Goal: Task Accomplishment & Management: Manage account settings

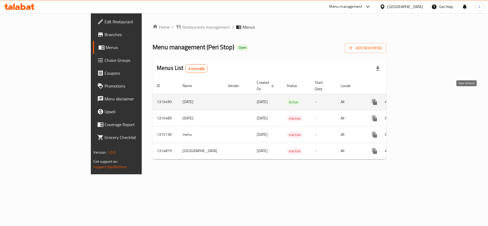
click at [417, 99] on icon "enhanced table" at bounding box center [413, 102] width 6 height 6
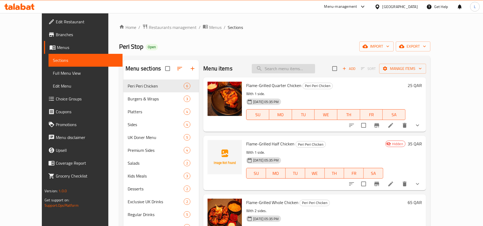
click at [277, 70] on input "search" at bounding box center [283, 68] width 63 height 9
paste input "Flame-Grilled Half Chicken"
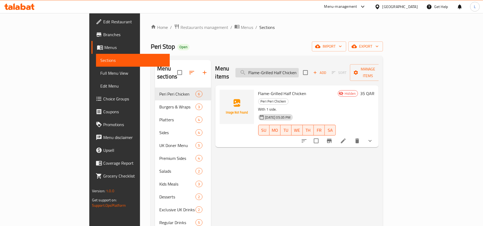
click at [299, 70] on input "Flame-Grilled Half Chicken" at bounding box center [266, 72] width 63 height 9
paste input "Rice Box"
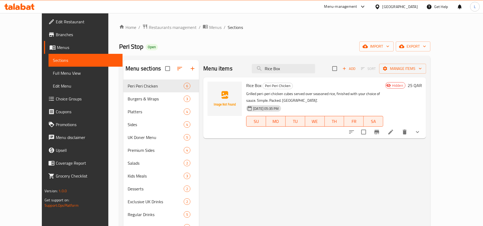
drag, startPoint x: 310, startPoint y: 69, endPoint x: 145, endPoint y: 73, distance: 165.3
click at [145, 73] on div "Menu sections Peri Peri Chicken 6 Burgers & Wraps 3 Platters 4 Sides 4 UK Doner…" at bounding box center [274, 173] width 303 height 226
paste input "Dirty Doner Meal"
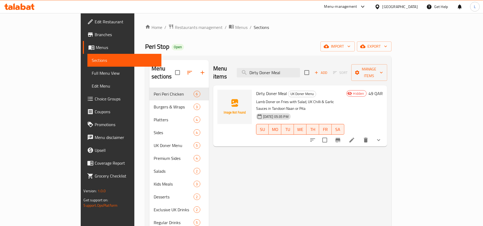
click at [171, 85] on div "Menu sections Peri Peri Chicken 6 Burgers & Wraps 3 Platters 4 Sides 4 UK Doner…" at bounding box center [268, 173] width 238 height 226
paste input "Speci"
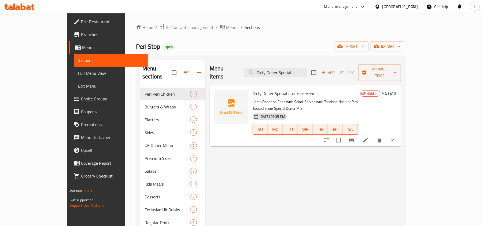
drag, startPoint x: 318, startPoint y: 69, endPoint x: 142, endPoint y: 83, distance: 176.7
click at [142, 83] on div "Menu sections Peri Peri Chicken 6 Burgers & Wraps 3 Platters 4 Sides 4 UK Doner…" at bounding box center [270, 173] width 260 height 226
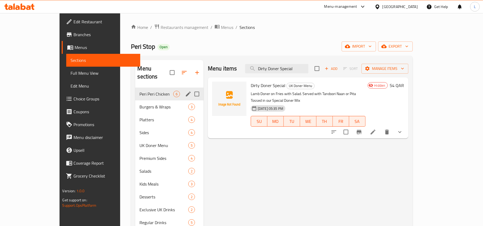
paste input "Corn on the Cob"
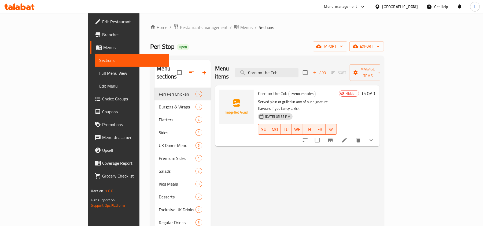
drag, startPoint x: 318, startPoint y: 69, endPoint x: 172, endPoint y: 69, distance: 145.4
click at [173, 69] on div "Menu sections Peri Peri Chicken 6 Burgers & Wraps 3 Platters 4 Sides 4 UK Doner…" at bounding box center [266, 173] width 225 height 226
paste input "Mini Burger Meal"
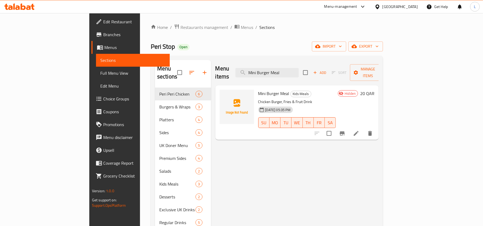
drag, startPoint x: 317, startPoint y: 67, endPoint x: 185, endPoint y: 59, distance: 132.2
click at [187, 59] on div "Menu sections Peri Peri Chicken 6 Burgers & Wraps 3 Platters 4 Sides 4 UK Doner…" at bounding box center [267, 173] width 232 height 235
paste input "Back 2 Skool Cake"
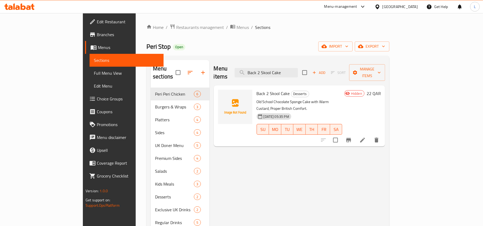
drag, startPoint x: 319, startPoint y: 69, endPoint x: 161, endPoint y: 72, distance: 157.7
click at [162, 72] on div "Menu sections Peri Peri Chicken 6 Burgers & Wraps 3 Platters 4 Sides 4 UK Doner…" at bounding box center [268, 173] width 234 height 226
paste input "Rio (UK Special)"
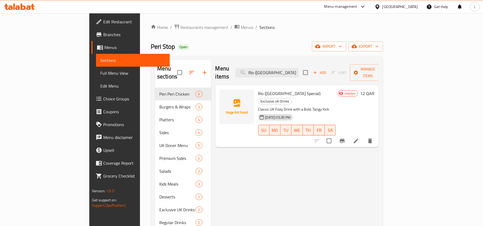
drag, startPoint x: 312, startPoint y: 67, endPoint x: 176, endPoint y: 40, distance: 139.1
click at [167, 68] on div "Menu sections Peri Peri Chicken 6 Burgers & Wraps 3 Platters 4 Sides 4 UK Doner…" at bounding box center [267, 173] width 224 height 226
paste input "Kinza"
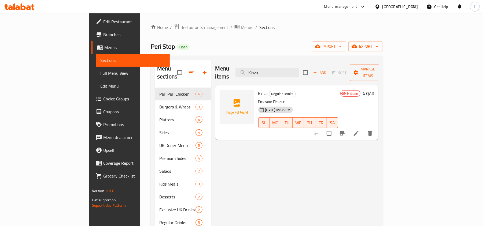
drag, startPoint x: 300, startPoint y: 68, endPoint x: 212, endPoint y: 65, distance: 88.3
click at [215, 65] on div "Menu items Kinza Add Sort Manage items" at bounding box center [297, 72] width 164 height 25
paste input "UK Burger Sauce"
type input "UK Burger Sauce"
click at [100, 75] on span "Full Menu View" at bounding box center [132, 73] width 65 height 6
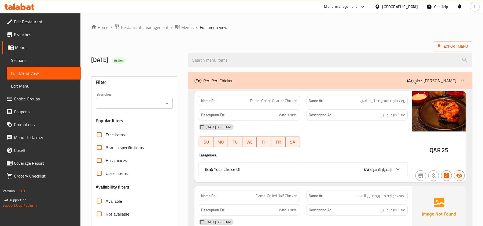
click at [36, 32] on span "Branches" at bounding box center [45, 34] width 62 height 6
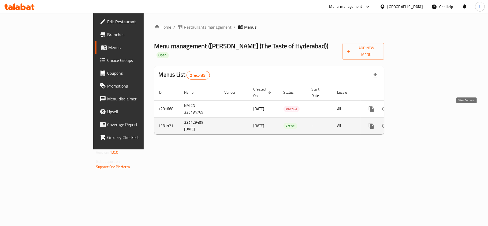
click at [414, 123] on icon "enhanced table" at bounding box center [410, 126] width 6 height 6
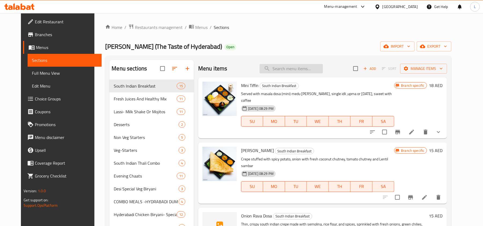
click at [288, 69] on input "search" at bounding box center [291, 68] width 63 height 9
paste input "CHICKEN CUTLET"
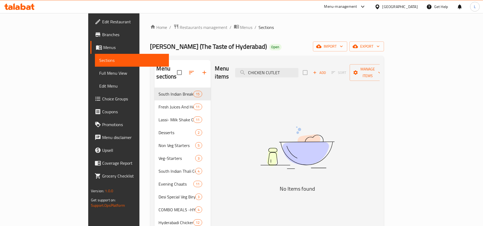
drag, startPoint x: 297, startPoint y: 69, endPoint x: 248, endPoint y: 62, distance: 49.1
click at [249, 62] on div "Menu items CHICKEN CUTLET Add Sort Manage items" at bounding box center [297, 72] width 165 height 25
click at [281, 69] on input "CUTLET" at bounding box center [266, 72] width 63 height 9
drag, startPoint x: 230, startPoint y: 77, endPoint x: 195, endPoint y: 78, distance: 35.4
click at [211, 79] on div "Menu items CUTLET Add Sort Manage items No Items found" at bounding box center [295, 197] width 169 height 274
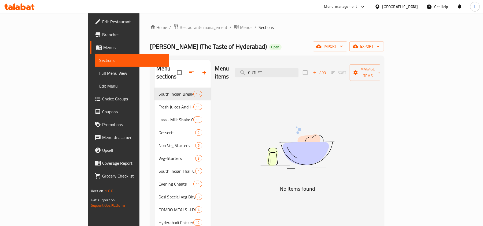
drag, startPoint x: 302, startPoint y: 70, endPoint x: 191, endPoint y: 67, distance: 110.3
click at [211, 67] on div "Menu items CUTLET Add Sort Manage items No Items found" at bounding box center [295, 197] width 169 height 274
paste input "PUFFS"
drag, startPoint x: 297, startPoint y: 67, endPoint x: 207, endPoint y: 69, distance: 90.9
click at [215, 69] on div "Menu items PUFFS Add Sort Manage items" at bounding box center [297, 72] width 165 height 25
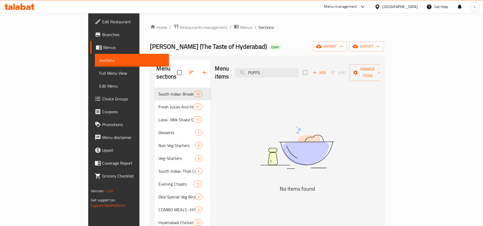
paste input "CHICKEN 65"
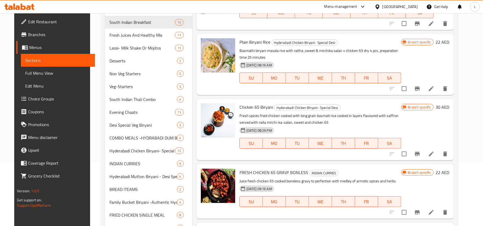
scroll to position [115, 0]
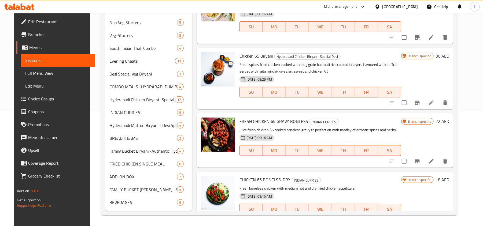
type input "CHICKEN 65"
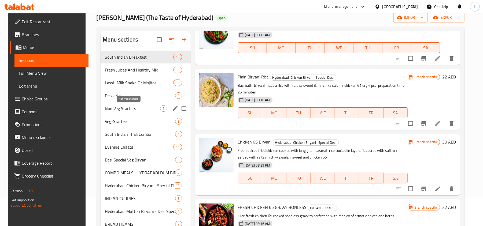
scroll to position [0, 0]
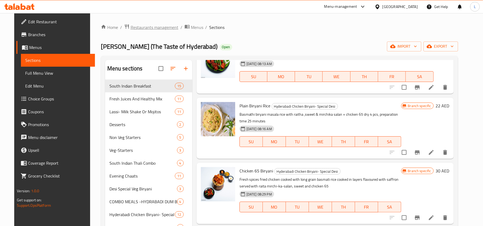
click at [148, 29] on span "Restaurants management" at bounding box center [155, 27] width 48 height 6
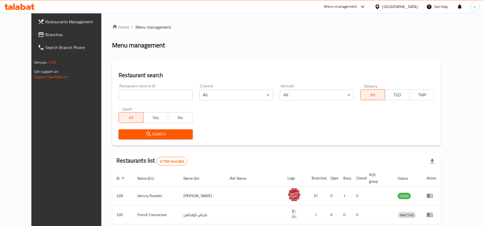
click at [45, 33] on span "Branches" at bounding box center [76, 34] width 62 height 6
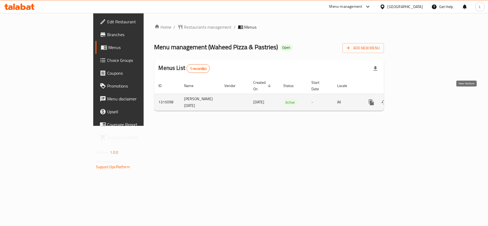
click at [414, 99] on icon "enhanced table" at bounding box center [410, 102] width 6 height 6
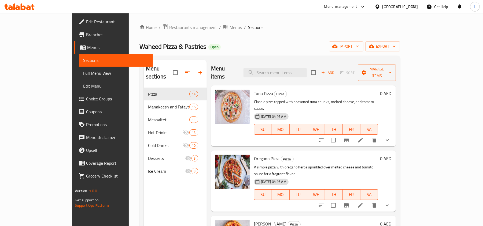
click at [282, 74] on div "Menu items Add Sort Manage items" at bounding box center [303, 72] width 185 height 25
click at [282, 69] on input "search" at bounding box center [275, 72] width 63 height 9
paste input "Kashkawan"
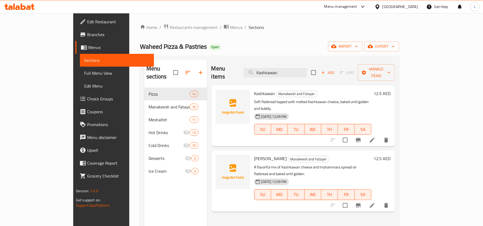
drag, startPoint x: 306, startPoint y: 67, endPoint x: 135, endPoint y: 80, distance: 171.9
click at [144, 80] on div "Menu sections Pizza 14 Manakeesh and Fatayer 16 Meshaltet 11 Hot Drinks 13 Cold…" at bounding box center [269, 173] width 251 height 226
paste input "Zaatar"
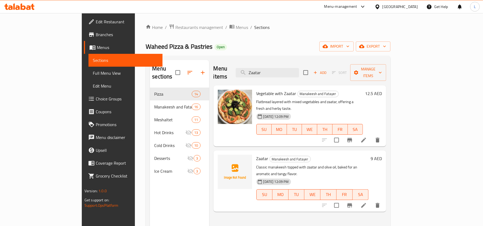
click at [181, 89] on div "Menu sections Pizza 14 Manakeesh and Fatayer 16 Meshaltet 11 Hot Drinks 13 Cold…" at bounding box center [268, 173] width 236 height 226
paste input "Labneh with Vegetable"
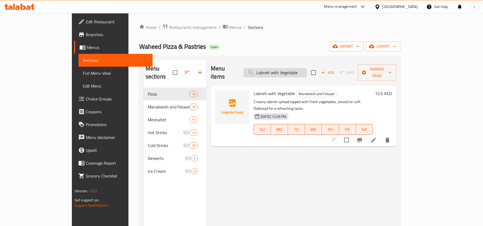
click at [304, 68] on input "Labneh with Vegetable" at bounding box center [275, 72] width 63 height 9
paste input "Sausage Kiri"
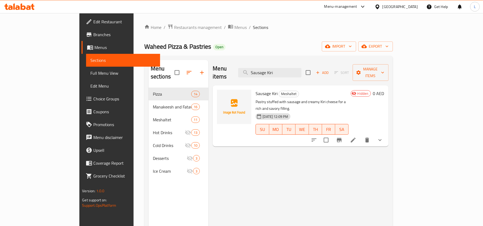
drag, startPoint x: 310, startPoint y: 70, endPoint x: 195, endPoint y: 68, distance: 114.8
click at [213, 68] on div "Menu items Sausage Kiri Add Sort Manage items" at bounding box center [301, 72] width 176 height 25
paste input "Hot Chocolate"
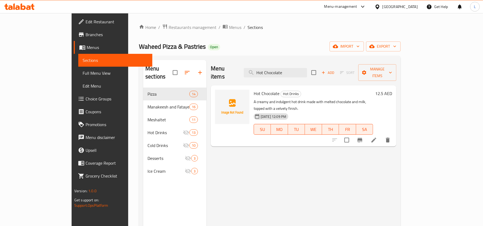
drag, startPoint x: 314, startPoint y: 68, endPoint x: 153, endPoint y: 83, distance: 161.6
click at [154, 83] on div "Menu sections Pizza 14 Manakeesh and Fatayer 16 Meshaltet 11 Hot Drinks 13 Cold…" at bounding box center [269, 173] width 253 height 226
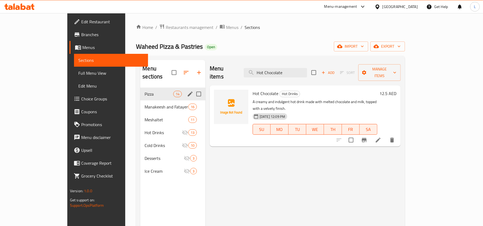
paste input "Waffle with Fruit"
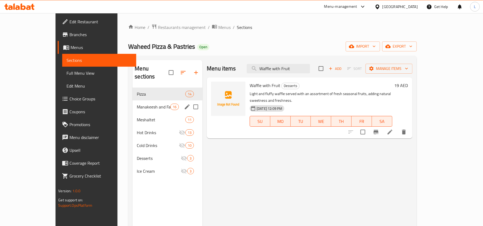
drag, startPoint x: 325, startPoint y: 68, endPoint x: 127, endPoint y: 99, distance: 200.8
click at [132, 99] on div "Menu sections Pizza 14 Manakeesh and Fatayer 16 Meshaltet 11 Hot Drinks 13 Cold…" at bounding box center [272, 173] width 280 height 226
paste input "Mix Nuts Ice Cream"
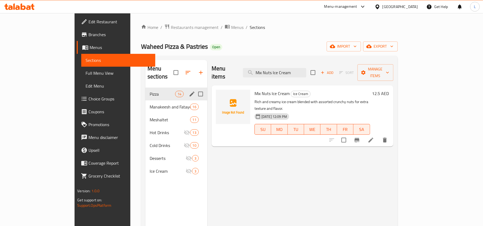
drag, startPoint x: 325, startPoint y: 69, endPoint x: 74, endPoint y: 87, distance: 251.7
click at [141, 88] on div "Menu sections Pizza 14 Manakeesh and Fatayer 16 Meshaltet 11 Hot Drinks 13 Cold…" at bounding box center [269, 173] width 257 height 235
paste input "Waffle with Fruit"
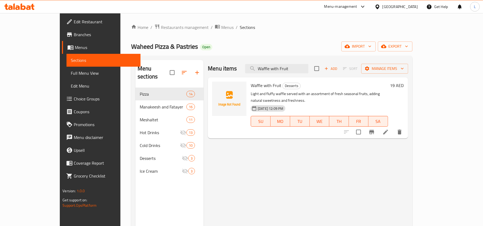
drag, startPoint x: 313, startPoint y: 66, endPoint x: 232, endPoint y: 75, distance: 81.5
click at [232, 75] on div "Menu items Waffle with Fruit Add Sort Manage items" at bounding box center [308, 68] width 200 height 17
paste input "Ice Cream"
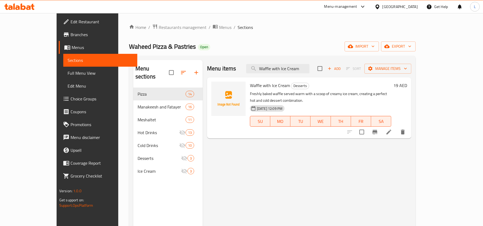
drag, startPoint x: 322, startPoint y: 67, endPoint x: 165, endPoint y: 84, distance: 157.5
click at [167, 84] on div "Menu sections Pizza 14 Manakeesh and Fatayer 16 Meshaltet 11 Hot Drinks 13 Cold…" at bounding box center [272, 173] width 278 height 226
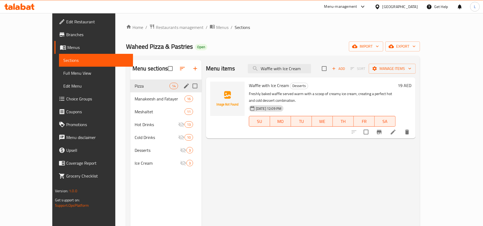
paste input "Strawberry Banana with Milk"
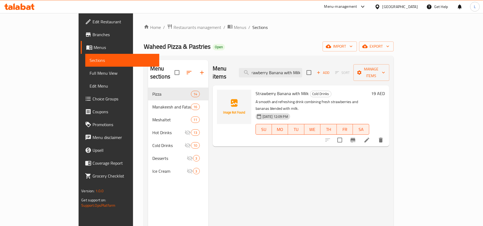
type input "Strawberry Banana with Milk"
click at [302, 68] on input "Strawberry Banana with Milk" at bounding box center [270, 72] width 63 height 9
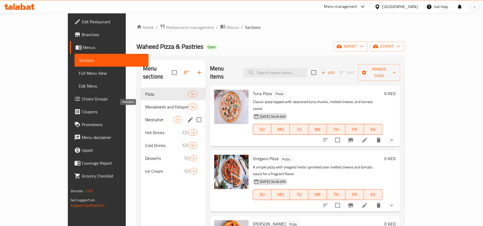
drag, startPoint x: 122, startPoint y: 110, endPoint x: 143, endPoint y: 118, distance: 22.3
click at [145, 117] on span "Meshaltet" at bounding box center [159, 120] width 28 height 6
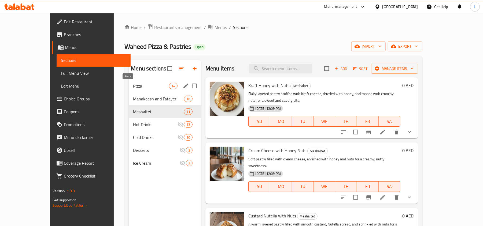
click at [133, 86] on span "Pizza" at bounding box center [151, 86] width 36 height 6
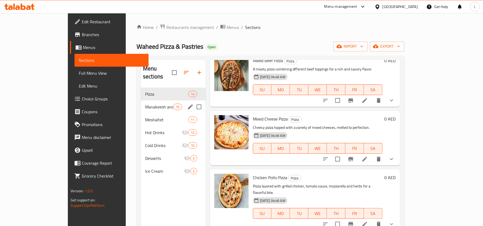
drag, startPoint x: 128, startPoint y: 98, endPoint x: 143, endPoint y: 110, distance: 19.4
click at [145, 104] on span "Manakeesh and Fatayer" at bounding box center [159, 107] width 28 height 6
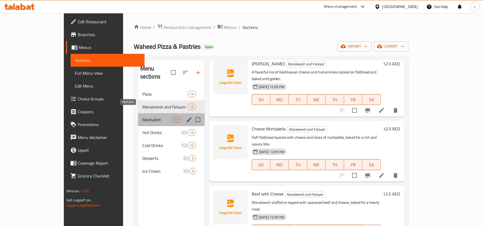
click at [142, 117] on span "Meshaltet" at bounding box center [157, 120] width 30 height 6
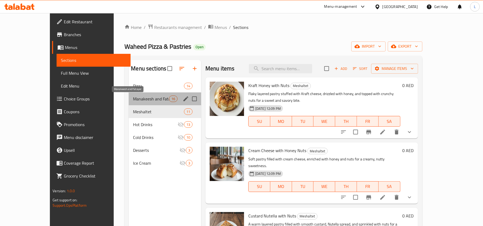
click at [137, 99] on span "Manakeesh and Fatayer" at bounding box center [151, 99] width 36 height 6
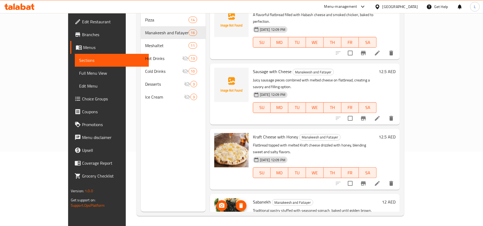
scroll to position [75, 0]
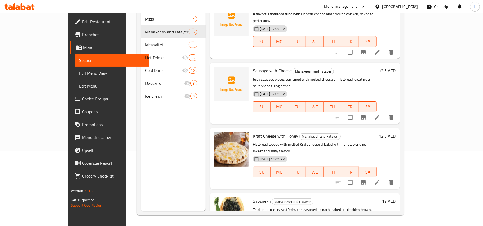
click at [82, 20] on span "Edit Restaurant" at bounding box center [113, 22] width 62 height 6
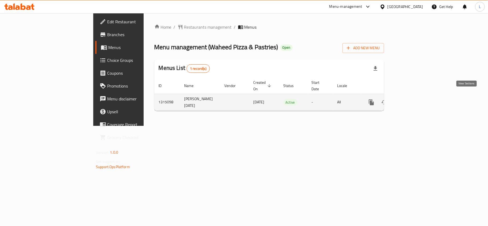
click at [414, 99] on icon "enhanced table" at bounding box center [410, 102] width 6 height 6
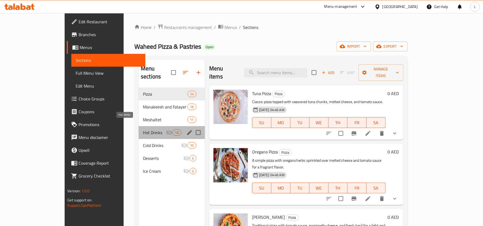
click at [143, 130] on span "Hot Drinks" at bounding box center [154, 133] width 23 height 6
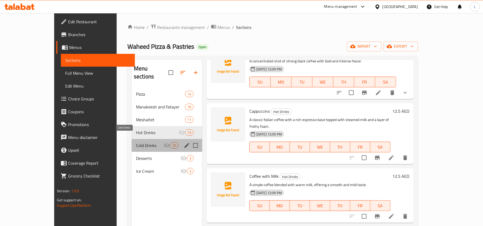
click at [136, 142] on span "Cold Drinks" at bounding box center [150, 145] width 28 height 6
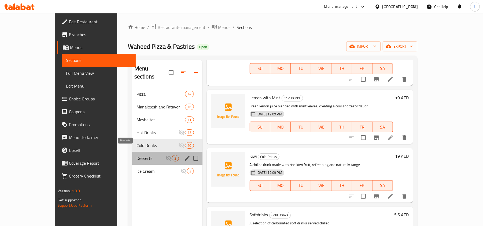
click at [137, 155] on span "Desserts" at bounding box center [151, 158] width 29 height 6
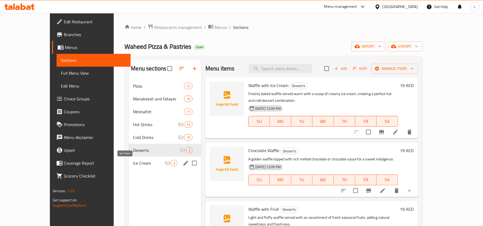
click at [141, 164] on span "Ice Cream" at bounding box center [148, 163] width 31 height 6
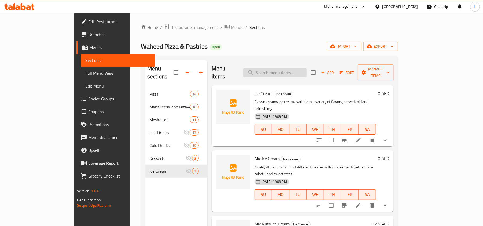
click at [299, 71] on input "search" at bounding box center [274, 72] width 63 height 9
paste input "Kashkawan"
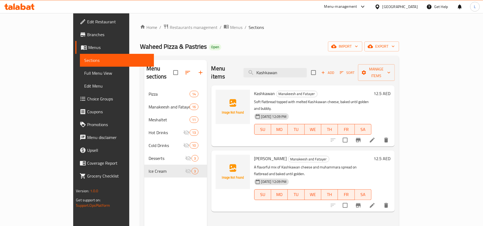
type input "Kashkawan"
click at [351, 200] on input "checkbox" at bounding box center [345, 205] width 11 height 11
checkbox input "true"
click at [351, 135] on input "checkbox" at bounding box center [345, 140] width 11 height 11
checkbox input "true"
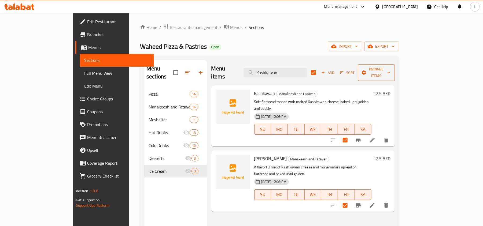
click at [391, 71] on span "Manage items" at bounding box center [376, 72] width 28 height 13
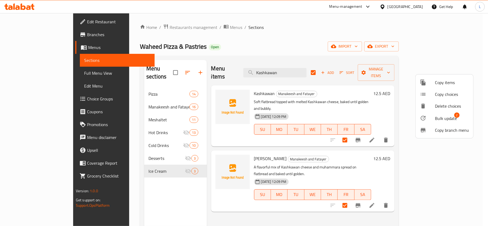
click at [454, 117] on span "Bulk update" at bounding box center [446, 118] width 22 height 6
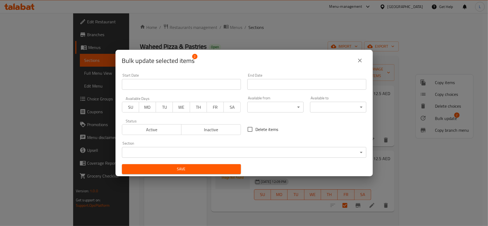
click at [229, 130] on span "Inactive" at bounding box center [211, 130] width 55 height 8
click at [212, 172] on span "Save" at bounding box center [181, 169] width 111 height 7
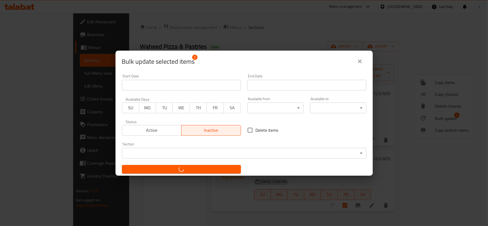
checkbox input "false"
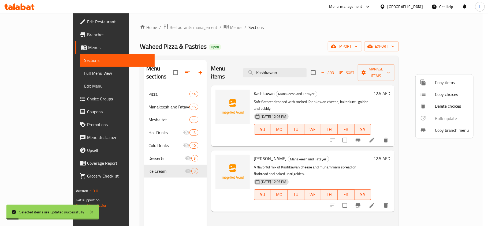
click at [310, 70] on div at bounding box center [244, 113] width 488 height 226
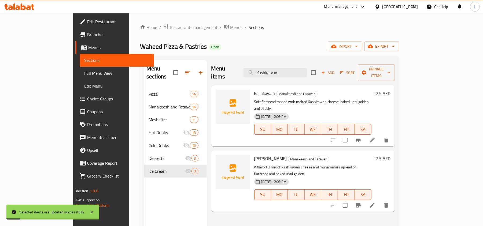
click at [307, 70] on input "Kashkawan" at bounding box center [275, 72] width 63 height 9
paste input "Zaatar"
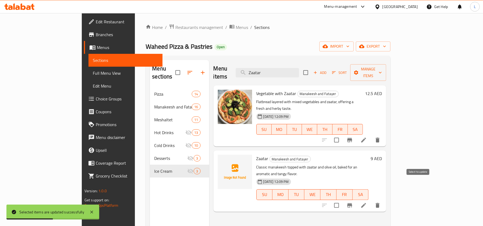
type input "Zaatar"
click at [342, 200] on input "checkbox" at bounding box center [336, 205] width 11 height 11
click at [382, 70] on span "Manage items" at bounding box center [368, 72] width 27 height 13
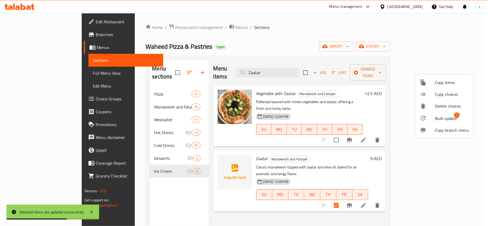
click at [448, 115] on span "Bulk update" at bounding box center [446, 118] width 22 height 6
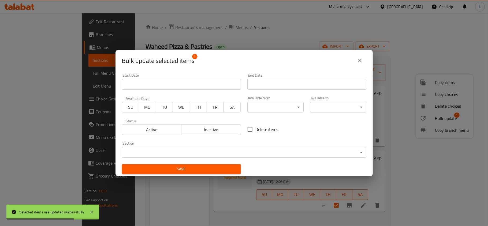
click at [213, 127] on span "Inactive" at bounding box center [211, 130] width 55 height 8
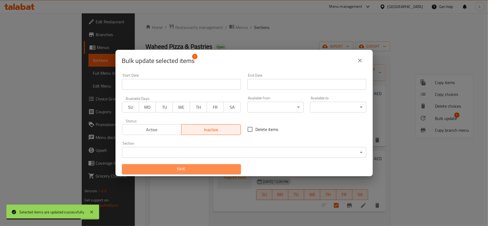
click at [218, 172] on span "Save" at bounding box center [181, 169] width 111 height 7
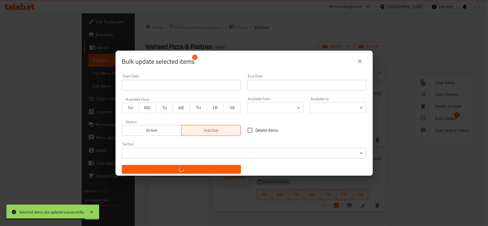
checkbox input "false"
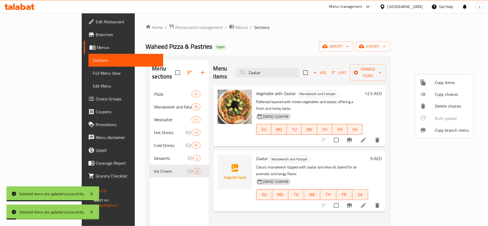
click at [296, 64] on div at bounding box center [244, 113] width 488 height 226
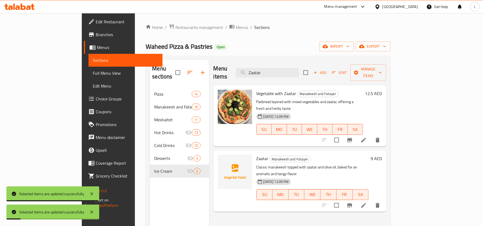
drag, startPoint x: 299, startPoint y: 67, endPoint x: 243, endPoint y: 67, distance: 55.5
click at [243, 67] on div "Menu items Zaatar Add Sort Manage items" at bounding box center [299, 72] width 173 height 25
paste input "Labneh with Vegetable"
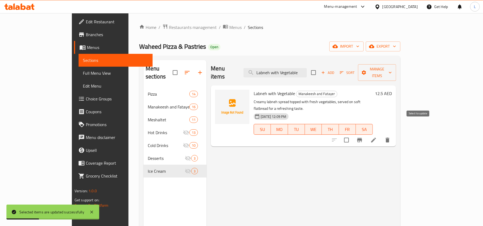
type input "Labneh with Vegetable"
click at [352, 135] on input "checkbox" at bounding box center [346, 140] width 11 height 11
checkbox input "true"
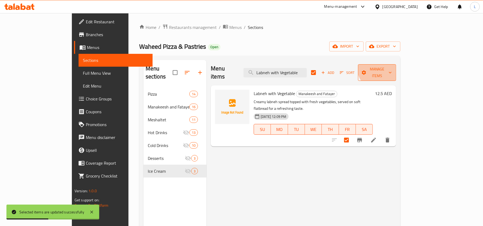
click at [392, 67] on span "Manage items" at bounding box center [377, 72] width 30 height 13
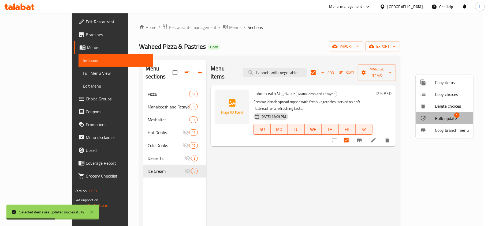
click at [453, 117] on span "Bulk update" at bounding box center [446, 118] width 22 height 6
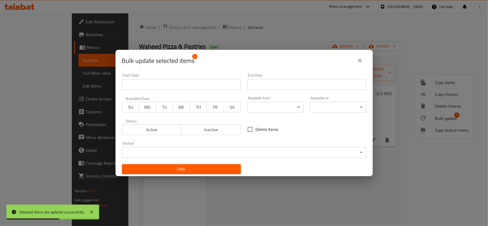
click at [219, 127] on span "Inactive" at bounding box center [211, 130] width 55 height 8
drag, startPoint x: 215, startPoint y: 170, endPoint x: 211, endPoint y: 161, distance: 9.6
click at [215, 170] on span "Save" at bounding box center [181, 169] width 111 height 7
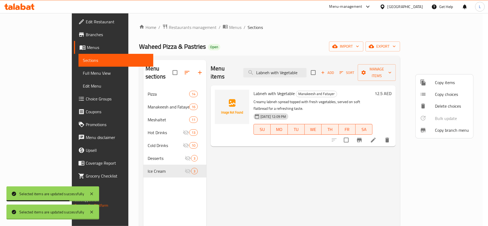
checkbox input "false"
click at [311, 70] on div at bounding box center [244, 113] width 488 height 226
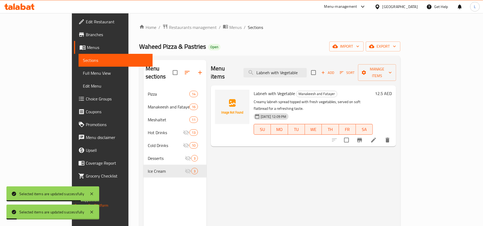
click at [307, 70] on input "Labneh with Vegetable" at bounding box center [275, 72] width 63 height 9
paste input "Kashkawan Cheese Muhammara"
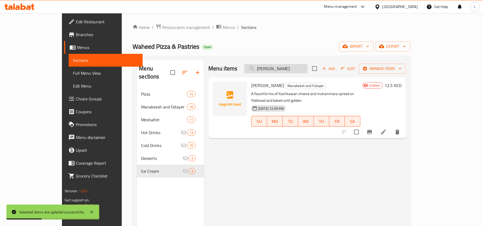
click at [296, 71] on input "Kashkawan Cheese Muhammara" at bounding box center [275, 68] width 63 height 9
paste input "Cheese Mortadell"
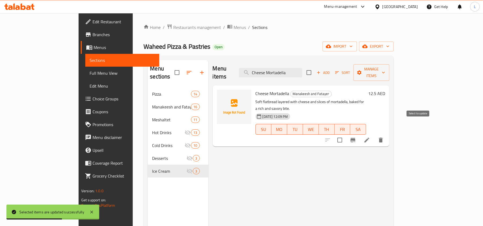
type input "Cheese Mortadella"
click at [345, 135] on input "checkbox" at bounding box center [339, 140] width 11 height 11
checkbox input "true"
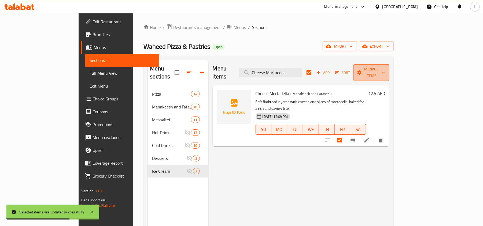
click at [385, 69] on span "Manage items" at bounding box center [371, 72] width 27 height 13
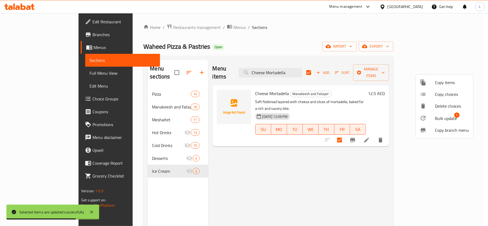
click at [442, 117] on span "Bulk update" at bounding box center [446, 118] width 22 height 6
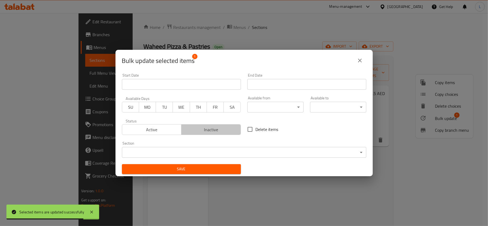
click at [228, 129] on span "Inactive" at bounding box center [211, 130] width 55 height 8
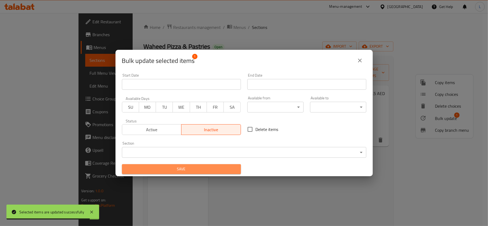
click at [207, 171] on span "Save" at bounding box center [181, 169] width 111 height 7
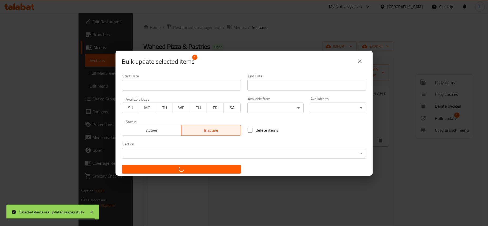
checkbox input "false"
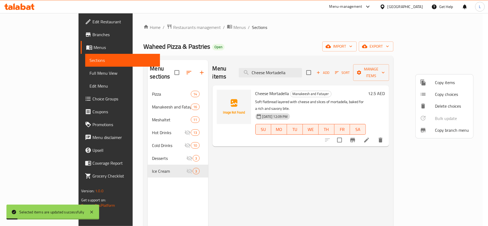
click at [294, 70] on div at bounding box center [244, 113] width 488 height 226
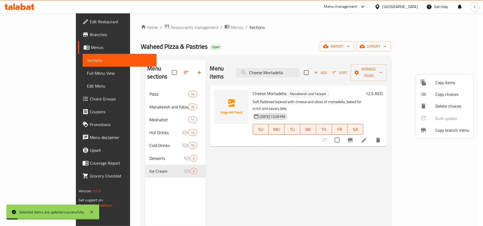
click at [294, 70] on input "Cheese Mortadella" at bounding box center [267, 72] width 63 height 9
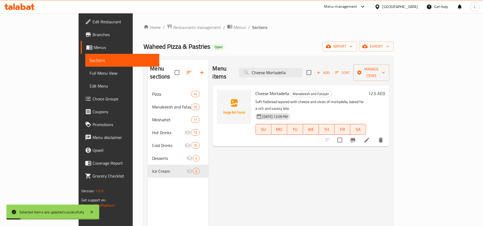
click at [294, 70] on input "Cheese Mortadella" at bounding box center [270, 72] width 63 height 9
paste input "Beef with Cheese"
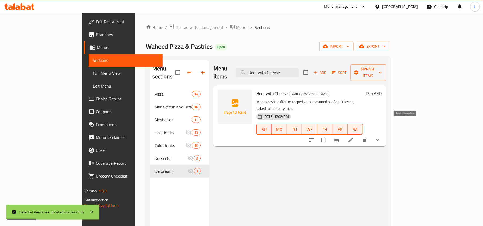
type input "Beef with Cheese"
click at [329, 135] on input "checkbox" at bounding box center [323, 140] width 11 height 11
checkbox input "true"
click at [382, 72] on span "Manage items" at bounding box center [368, 72] width 27 height 13
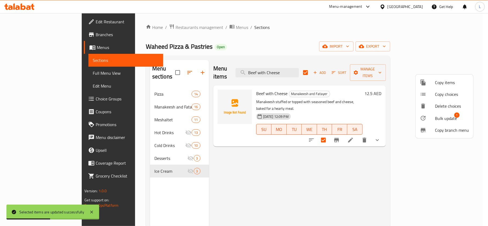
click at [433, 122] on li "Bulk update 1" at bounding box center [445, 118] width 58 height 12
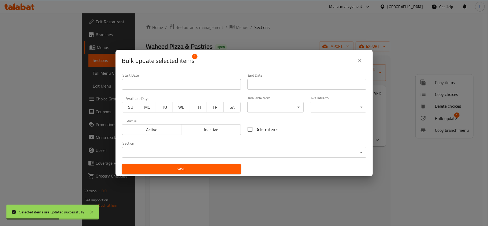
click at [206, 135] on button "Inactive" at bounding box center [211, 129] width 60 height 11
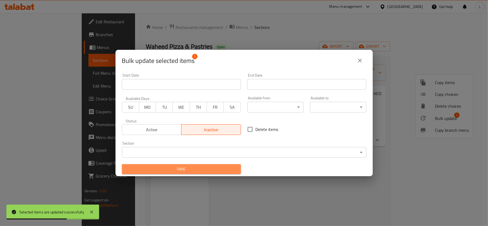
click at [215, 173] on button "Save" at bounding box center [181, 169] width 119 height 10
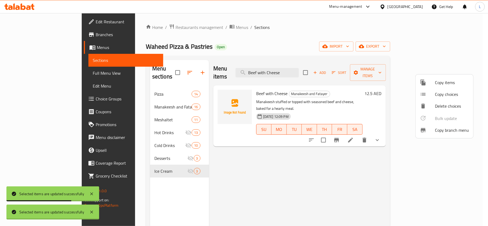
checkbox input "false"
click at [298, 70] on div at bounding box center [244, 113] width 488 height 226
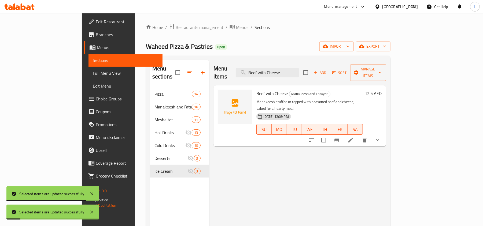
click at [298, 70] on input "Beef with Cheese" at bounding box center [267, 72] width 63 height 9
paste input "Habash Cheese Mudakhan"
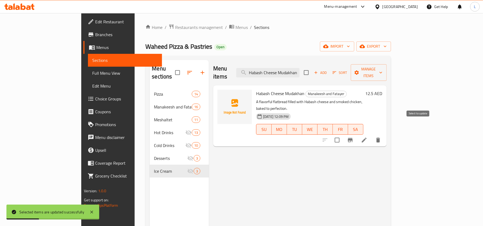
type input "Habash Cheese Mudakhan"
click at [343, 135] on input "checkbox" at bounding box center [337, 140] width 11 height 11
checkbox input "true"
click at [382, 69] on span "Manage items" at bounding box center [368, 72] width 27 height 13
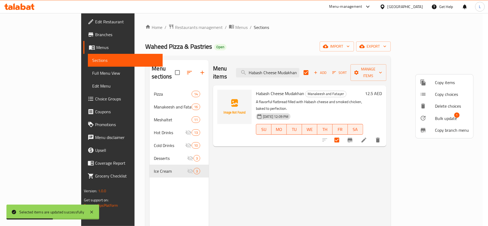
click at [447, 115] on span "Bulk update" at bounding box center [446, 118] width 22 height 6
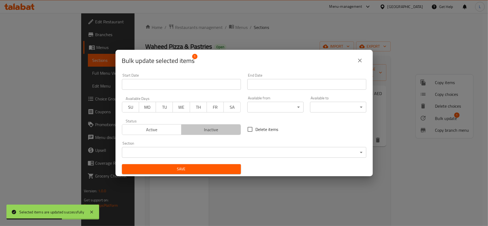
click at [218, 129] on span "Inactive" at bounding box center [211, 130] width 55 height 8
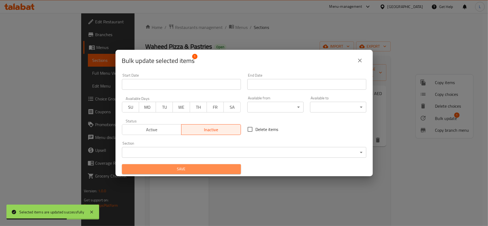
click at [220, 172] on span "Save" at bounding box center [181, 169] width 111 height 7
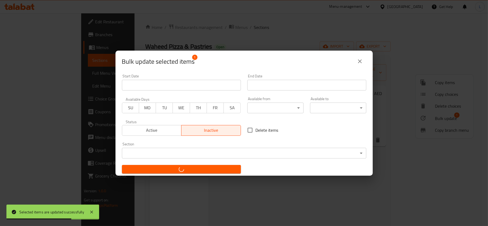
checkbox input "false"
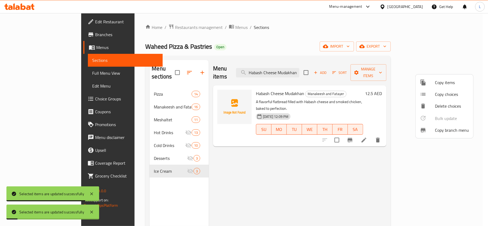
click at [299, 73] on div at bounding box center [244, 113] width 488 height 226
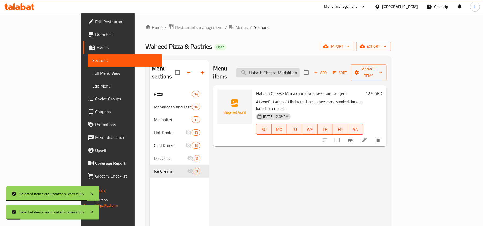
click at [296, 70] on input "Habash Cheese Mudakhan" at bounding box center [267, 72] width 63 height 9
paste input "Sausage with Cheese"
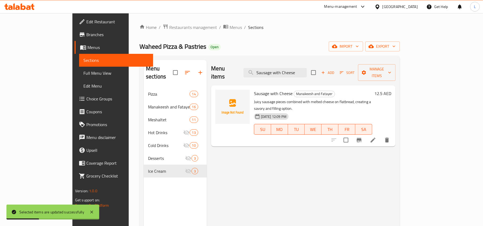
type input "Sausage with Cheese"
click at [352, 135] on input "checkbox" at bounding box center [345, 140] width 11 height 11
checkbox input "true"
click at [391, 70] on span "Manage items" at bounding box center [376, 72] width 29 height 13
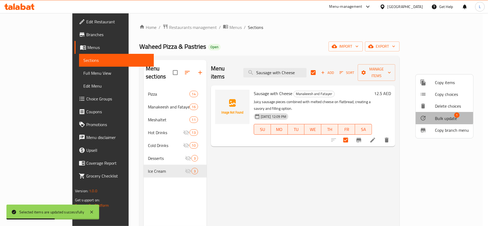
click at [444, 115] on span "Bulk update" at bounding box center [446, 118] width 22 height 6
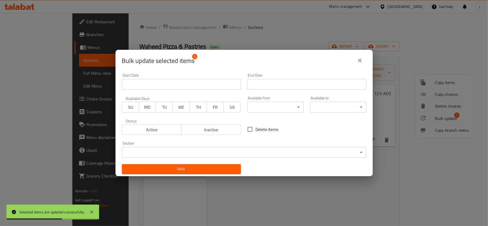
click at [225, 131] on span "Inactive" at bounding box center [211, 130] width 55 height 8
click at [224, 170] on span "Save" at bounding box center [181, 169] width 111 height 7
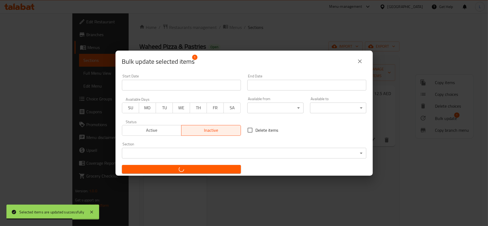
checkbox input "false"
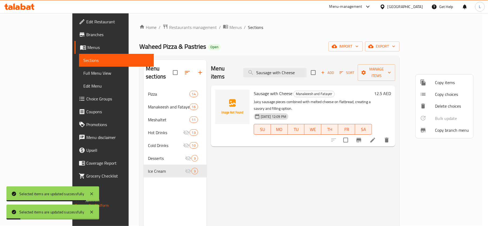
click at [307, 69] on div at bounding box center [244, 113] width 488 height 226
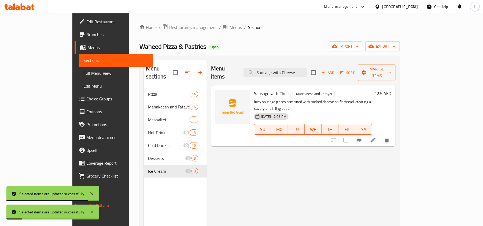
click at [307, 69] on input "Sausage with Cheese" at bounding box center [275, 72] width 63 height 9
paste input "Kiri"
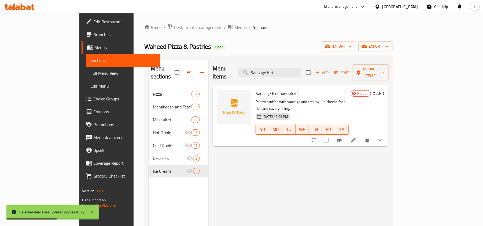
drag, startPoint x: 305, startPoint y: 68, endPoint x: 197, endPoint y: 69, distance: 107.3
click at [213, 69] on div "Menu items Sausage Kiri Add Sort Manage items" at bounding box center [301, 72] width 176 height 25
paste input "Teapot with Herb Sugar"
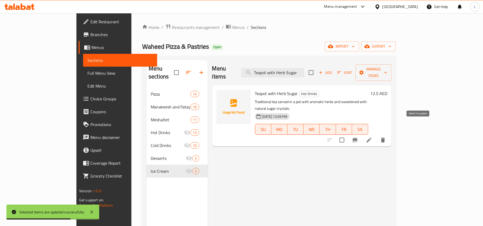
type input "Teapot with Herb Sugar"
click at [348, 135] on input "checkbox" at bounding box center [341, 140] width 11 height 11
checkbox input "true"
click at [387, 70] on span "Manage items" at bounding box center [373, 72] width 27 height 13
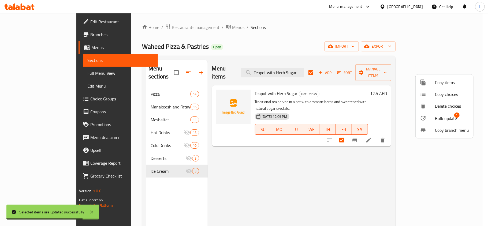
click at [442, 118] on span "Bulk update" at bounding box center [446, 118] width 22 height 6
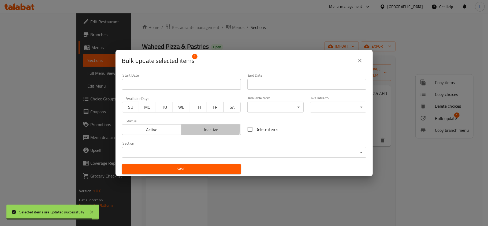
click at [195, 127] on span "Inactive" at bounding box center [211, 130] width 55 height 8
click at [218, 168] on span "Save" at bounding box center [181, 169] width 111 height 7
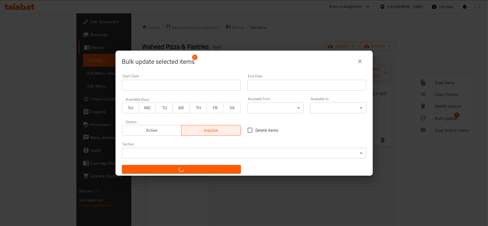
checkbox input "false"
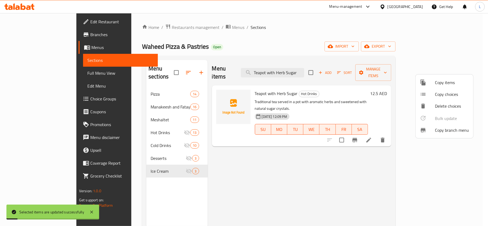
click at [318, 67] on div at bounding box center [244, 113] width 488 height 226
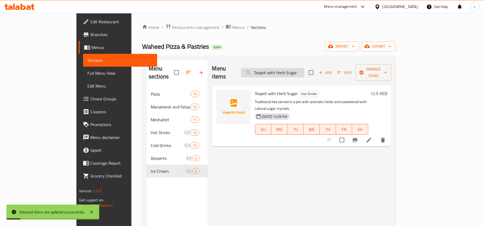
click at [304, 68] on input "Teapot with Herb Sugar" at bounding box center [272, 72] width 63 height 9
paste input "Normal Irani Tea"
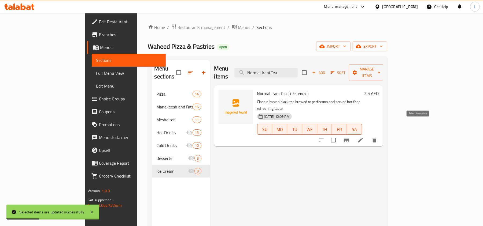
type input "Normal Irani Tea"
click at [339, 135] on input "checkbox" at bounding box center [333, 140] width 11 height 11
checkbox input "true"
click at [381, 69] on span "Manage items" at bounding box center [366, 72] width 27 height 13
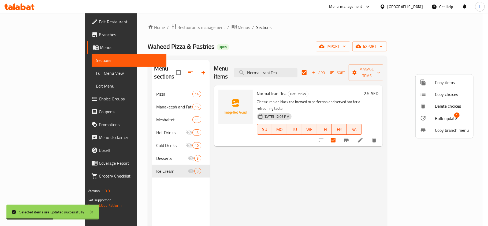
click at [450, 122] on span "Bulk update" at bounding box center [446, 118] width 22 height 6
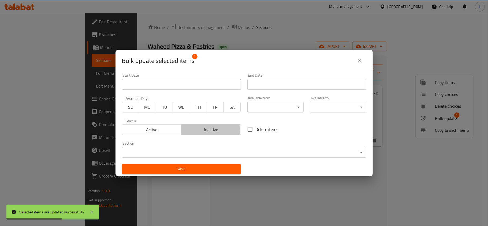
click at [205, 131] on span "Inactive" at bounding box center [211, 130] width 55 height 8
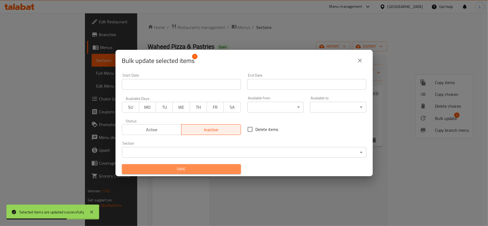
click at [208, 168] on span "Save" at bounding box center [181, 169] width 111 height 7
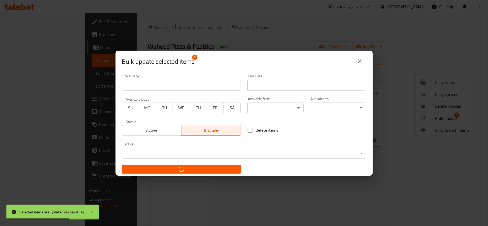
checkbox input "false"
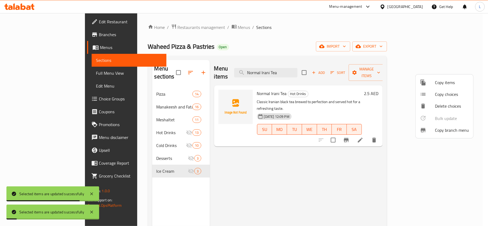
click at [308, 67] on div at bounding box center [244, 113] width 488 height 226
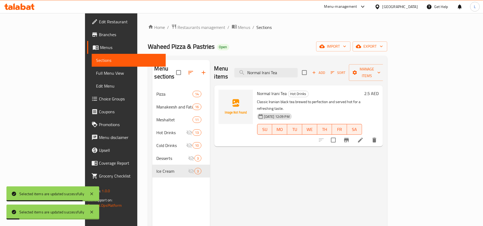
click at [298, 68] on input "Normal Irani Tea" at bounding box center [265, 72] width 63 height 9
paste input "Irani Tea with Saffron and Candy Floss"
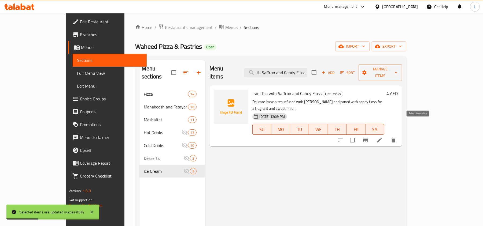
type input "Irani Tea with Saffron and Candy Floss"
click at [358, 135] on input "checkbox" at bounding box center [352, 140] width 11 height 11
checkbox input "true"
click at [398, 70] on span "Manage items" at bounding box center [380, 72] width 35 height 13
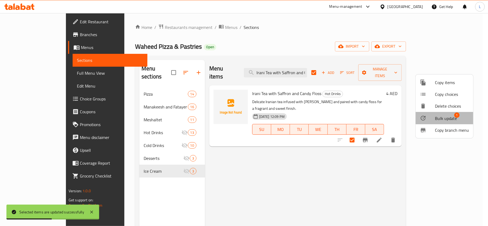
click at [448, 116] on span "Bulk update" at bounding box center [446, 118] width 22 height 6
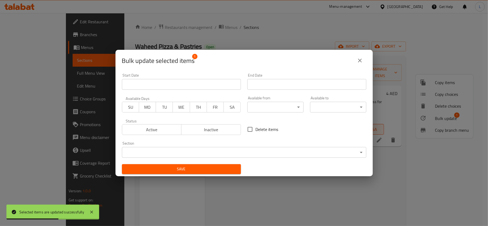
click at [201, 130] on span "Inactive" at bounding box center [211, 130] width 55 height 8
click at [212, 173] on button "Save" at bounding box center [181, 169] width 119 height 10
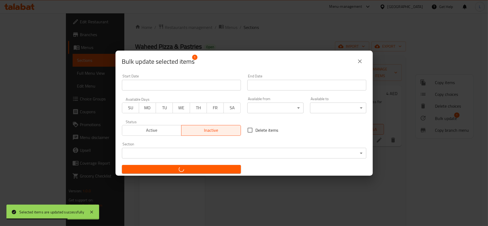
checkbox input "false"
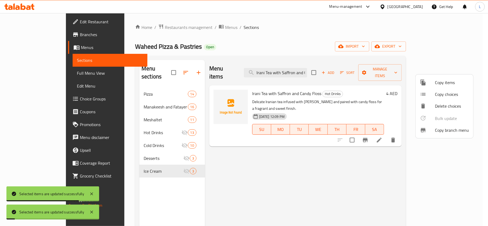
click at [313, 65] on div at bounding box center [244, 113] width 488 height 226
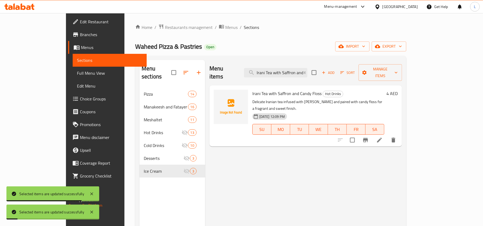
click at [307, 68] on input "Irani Tea with Saffron and Candy Floss" at bounding box center [275, 72] width 63 height 9
paste input "Chamomile"
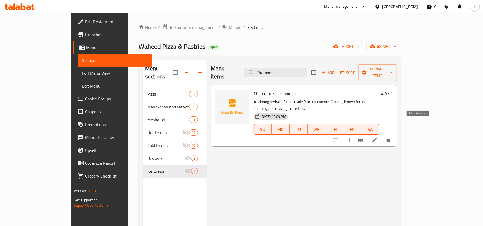
type input "Chamomile"
click at [353, 135] on input "checkbox" at bounding box center [347, 140] width 11 height 11
checkbox input "true"
click at [393, 70] on span "Manage items" at bounding box center [378, 72] width 30 height 13
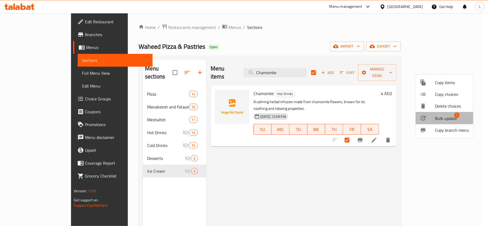
click at [449, 119] on span "Bulk update" at bounding box center [446, 118] width 22 height 6
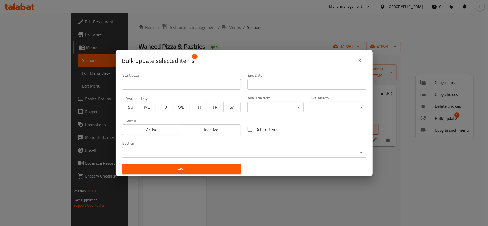
click at [217, 132] on span "Inactive" at bounding box center [211, 130] width 55 height 8
click at [220, 168] on span "Save" at bounding box center [181, 169] width 111 height 7
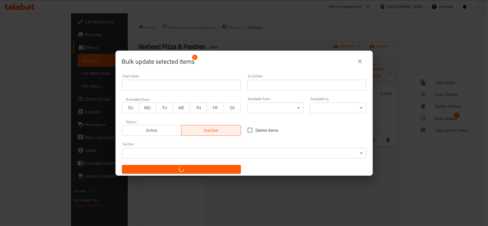
checkbox input "false"
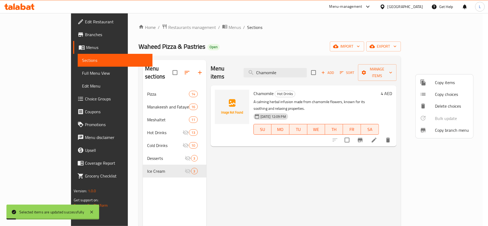
click at [286, 72] on div at bounding box center [244, 113] width 488 height 226
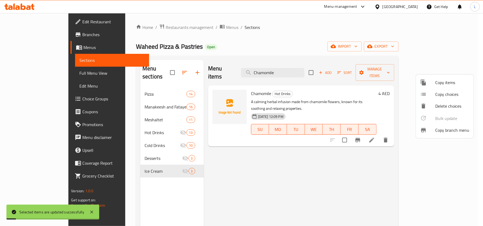
click at [286, 72] on input "Chamomile" at bounding box center [272, 72] width 63 height 9
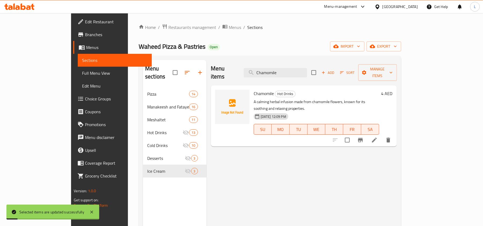
click at [286, 72] on input "Chamomile" at bounding box center [275, 72] width 63 height 9
paste input "umin"
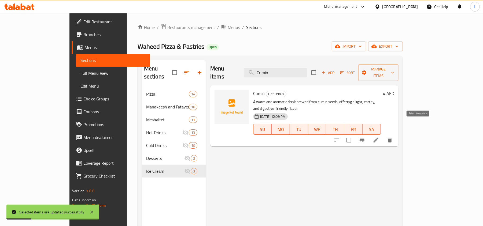
type input "Cumin"
click at [355, 135] on input "checkbox" at bounding box center [348, 140] width 11 height 11
checkbox input "true"
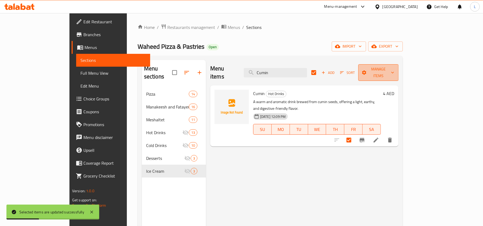
click at [394, 70] on span "Manage items" at bounding box center [379, 72] width 32 height 13
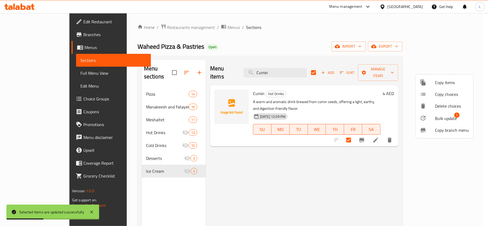
click at [446, 117] on span "Bulk update" at bounding box center [446, 118] width 22 height 6
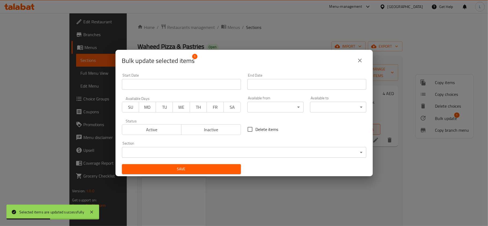
click at [218, 131] on span "Inactive" at bounding box center [211, 130] width 55 height 8
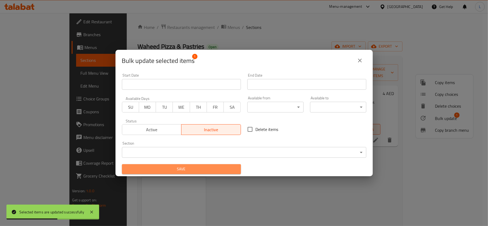
click at [222, 168] on span "Save" at bounding box center [181, 169] width 111 height 7
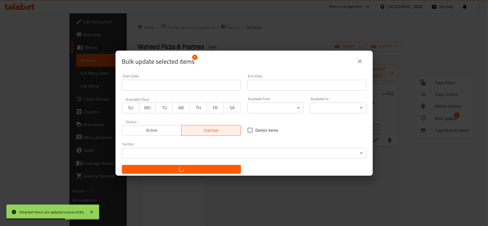
checkbox input "false"
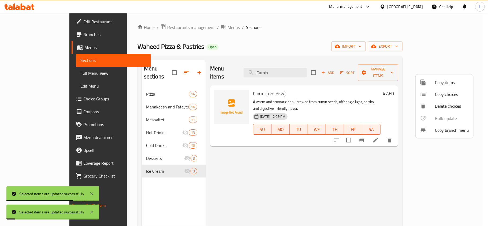
click at [294, 71] on div at bounding box center [244, 113] width 488 height 226
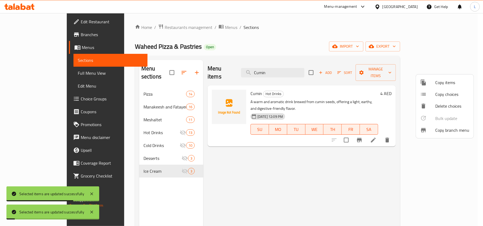
click at [294, 71] on input "Cumin" at bounding box center [272, 72] width 63 height 9
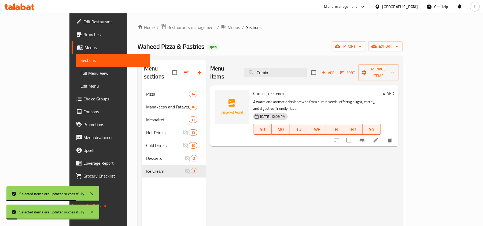
click at [294, 71] on input "Cumin" at bounding box center [275, 72] width 63 height 9
paste input "Turkish Coffee"
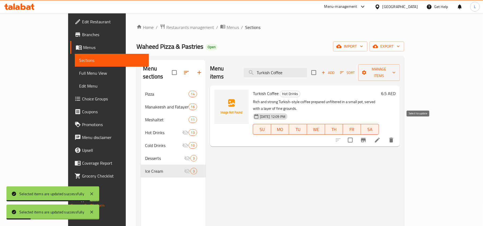
type input "Turkish Coffee"
click at [356, 135] on input "checkbox" at bounding box center [350, 140] width 11 height 11
checkbox input "true"
click at [396, 69] on span "Manage items" at bounding box center [379, 72] width 33 height 13
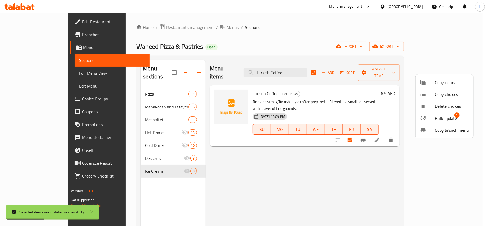
click at [447, 119] on span "Bulk update" at bounding box center [446, 118] width 22 height 6
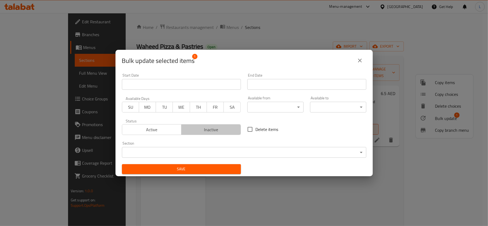
click at [227, 128] on span "Inactive" at bounding box center [211, 130] width 55 height 8
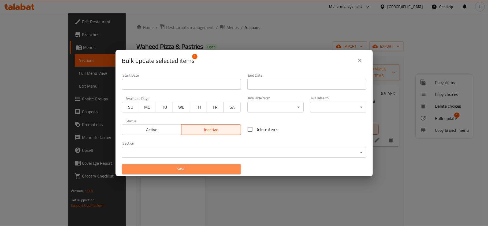
click at [224, 173] on button "Save" at bounding box center [181, 169] width 119 height 10
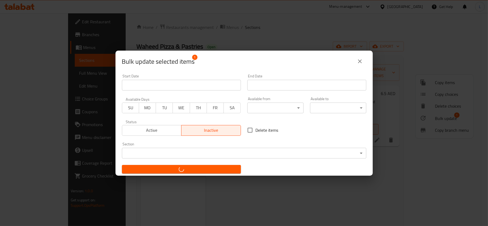
checkbox input "false"
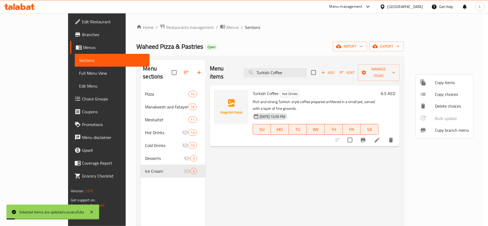
click at [296, 73] on div at bounding box center [244, 113] width 488 height 226
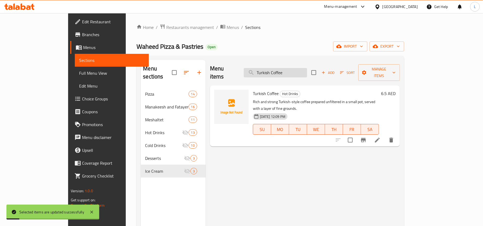
click at [292, 69] on input "Turkish Coffee" at bounding box center [275, 72] width 63 height 9
paste input "Nescaf"
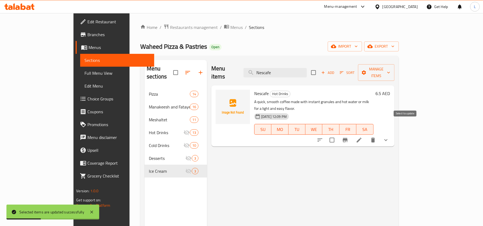
type input "Nescafe"
click at [338, 135] on input "checkbox" at bounding box center [331, 140] width 11 height 11
checkbox input "true"
click at [390, 71] on span "Manage items" at bounding box center [376, 72] width 28 height 13
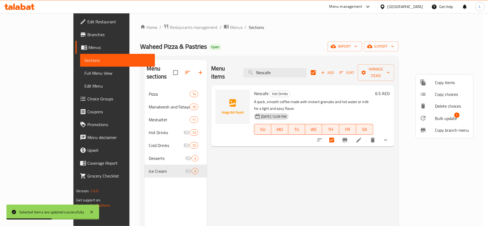
click at [445, 118] on span "Bulk update" at bounding box center [446, 118] width 22 height 6
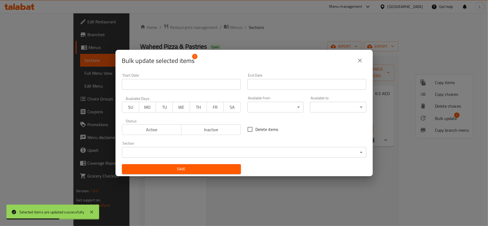
click at [198, 130] on span "Inactive" at bounding box center [211, 130] width 55 height 8
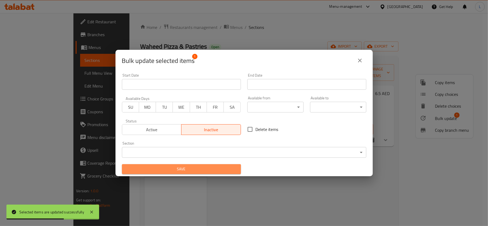
click at [211, 168] on span "Save" at bounding box center [181, 169] width 111 height 7
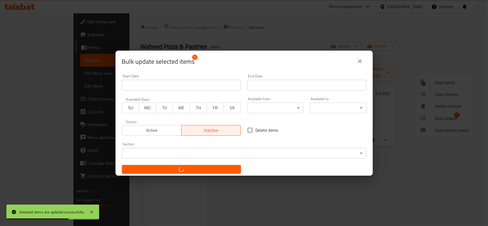
checkbox input "false"
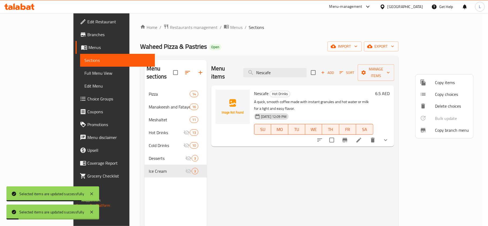
click at [286, 70] on div at bounding box center [244, 113] width 488 height 226
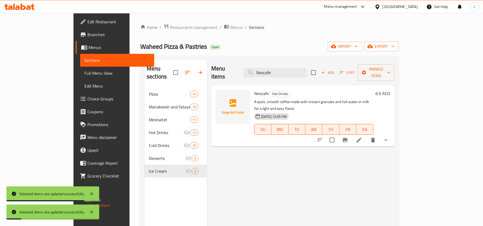
click at [286, 70] on input "Nescafe" at bounding box center [275, 72] width 63 height 9
paste input "Hot Chocolat"
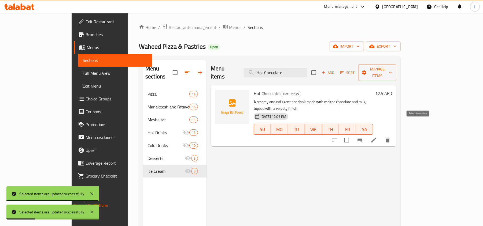
type input "Hot Chocolate"
click at [352, 135] on input "checkbox" at bounding box center [346, 140] width 11 height 11
checkbox input "true"
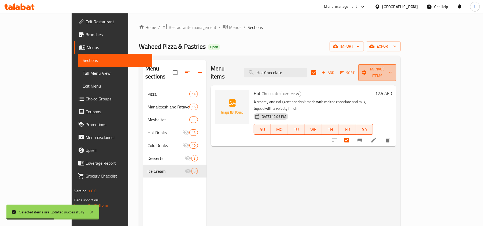
click at [392, 70] on span "Manage items" at bounding box center [378, 72] width 30 height 13
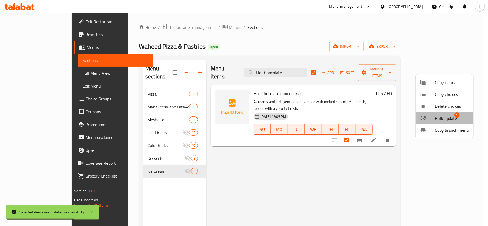
click at [449, 119] on span "Bulk update" at bounding box center [446, 118] width 22 height 6
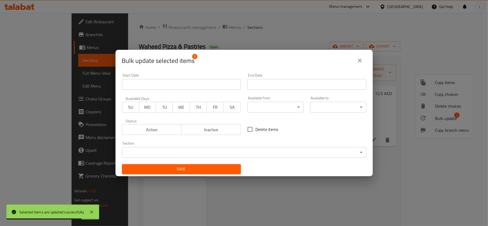
click at [231, 128] on span "Inactive" at bounding box center [211, 130] width 55 height 8
click at [217, 175] on div "Save" at bounding box center [182, 169] width 126 height 16
click at [214, 171] on span "Save" at bounding box center [181, 169] width 111 height 7
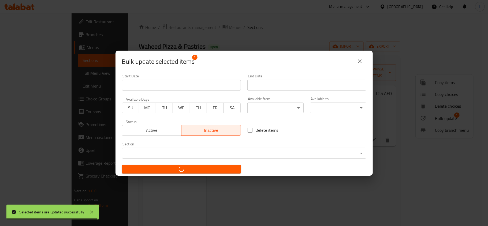
checkbox input "false"
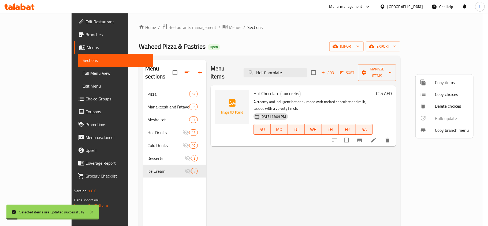
click at [284, 68] on div at bounding box center [244, 113] width 488 height 226
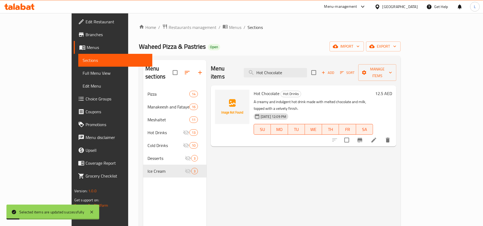
click at [284, 68] on input "Hot Chocolate" at bounding box center [275, 72] width 63 height 9
paste input "Espresso"
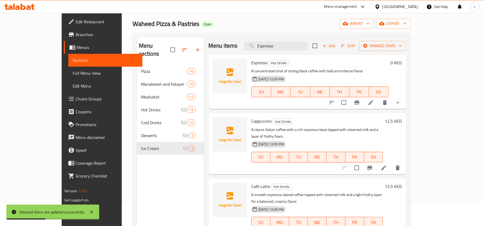
scroll to position [36, 0]
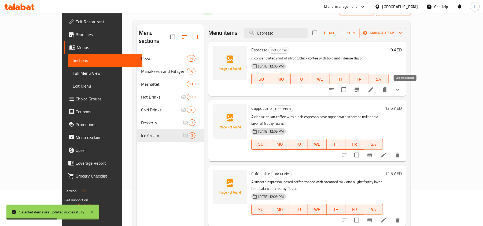
type input "Espresso"
click at [349, 91] on input "checkbox" at bounding box center [343, 89] width 11 height 11
click at [402, 33] on span "Manage items" at bounding box center [383, 33] width 38 height 7
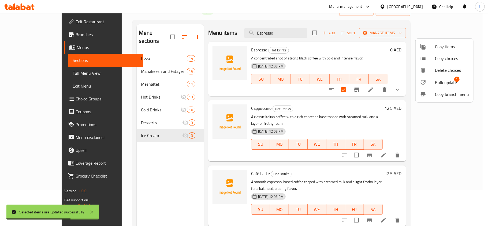
click at [456, 83] on span "Bulk update" at bounding box center [446, 82] width 22 height 6
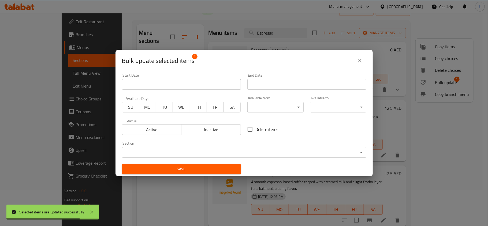
click at [209, 130] on span "Inactive" at bounding box center [211, 130] width 55 height 8
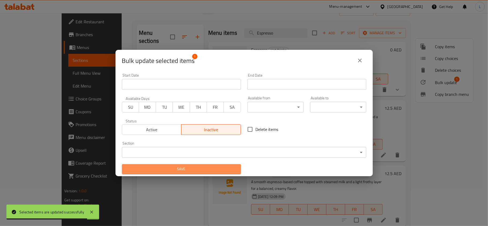
click at [220, 170] on span "Save" at bounding box center [181, 169] width 111 height 7
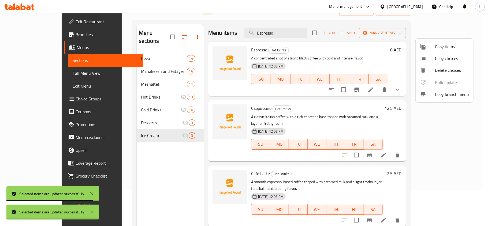
checkbox input "false"
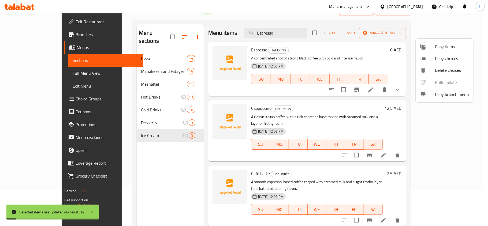
click at [290, 33] on div at bounding box center [244, 113] width 488 height 226
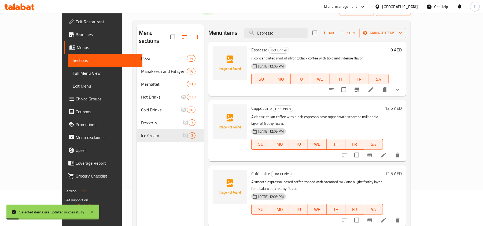
click at [290, 33] on input "Espresso" at bounding box center [275, 32] width 63 height 9
paste input "Cappuccin"
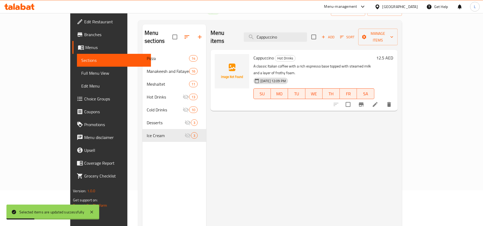
type input "Cappuccino"
click at [354, 99] on input "checkbox" at bounding box center [347, 104] width 11 height 11
checkbox input "true"
click at [393, 34] on span "Manage items" at bounding box center [378, 36] width 31 height 13
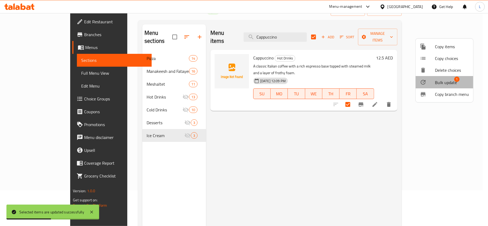
click at [448, 83] on span "Bulk update" at bounding box center [446, 82] width 22 height 6
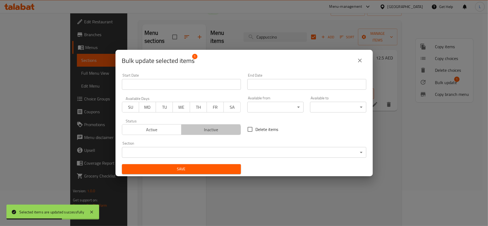
click at [209, 134] on button "Inactive" at bounding box center [211, 129] width 60 height 11
click at [217, 172] on span "Save" at bounding box center [181, 169] width 111 height 7
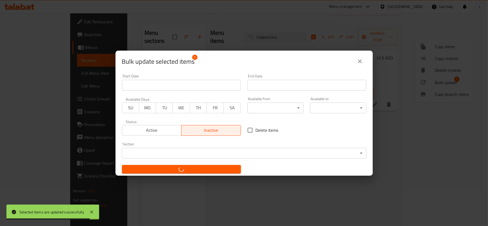
checkbox input "false"
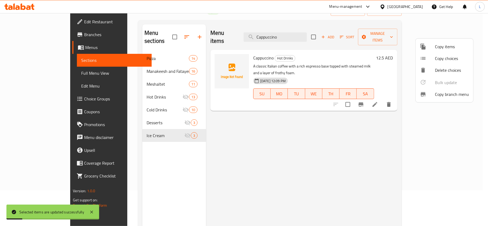
click at [286, 35] on div at bounding box center [244, 113] width 488 height 226
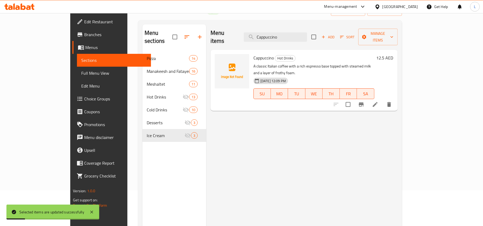
click at [286, 35] on input "Cappuccino" at bounding box center [275, 36] width 63 height 9
paste input "offee with Milk"
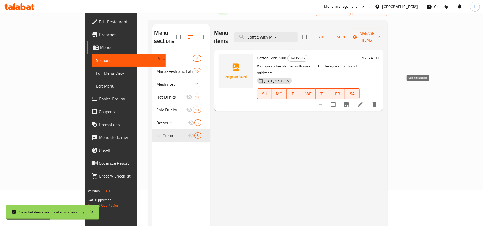
type input "Coffee with Milk"
click at [339, 99] on input "checkbox" at bounding box center [333, 104] width 11 height 11
checkbox input "true"
click at [381, 32] on span "Manage items" at bounding box center [366, 36] width 27 height 13
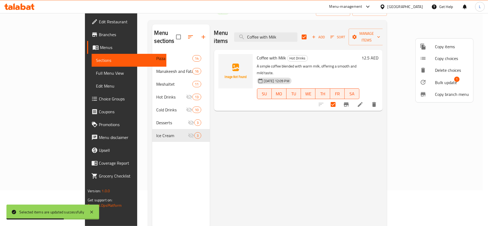
click at [444, 84] on span "Bulk update" at bounding box center [446, 82] width 22 height 6
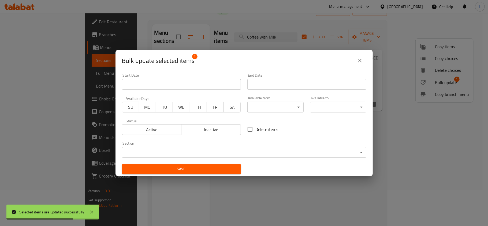
click at [205, 132] on span "Inactive" at bounding box center [211, 130] width 55 height 8
click at [210, 170] on span "Save" at bounding box center [181, 169] width 111 height 7
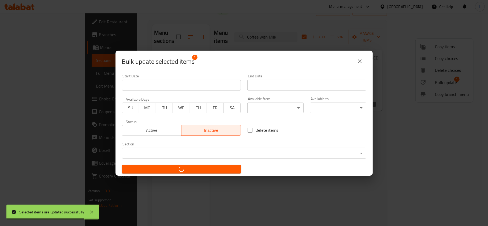
checkbox input "false"
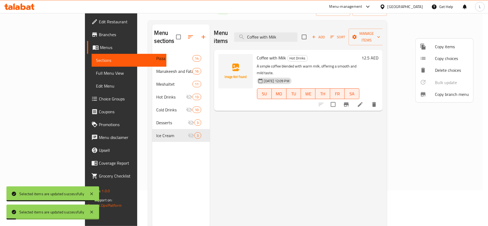
click at [288, 31] on div at bounding box center [244, 113] width 488 height 226
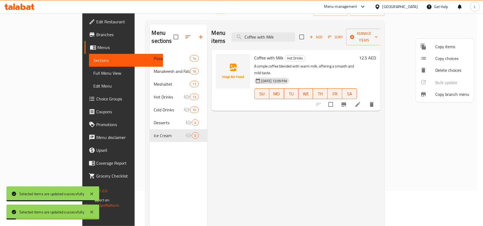
click at [288, 32] on input "Coffee with Milk" at bounding box center [263, 36] width 63 height 9
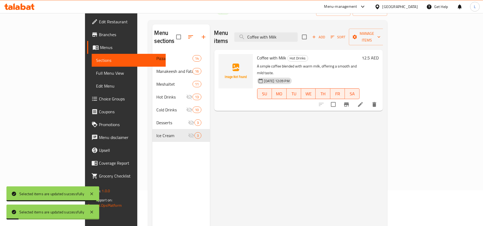
click at [288, 32] on input "Coffee with Milk" at bounding box center [265, 36] width 63 height 9
paste input "Black Coffee"
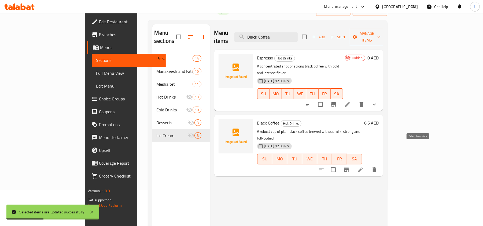
type input "Black Coffee"
click at [339, 164] on input "checkbox" at bounding box center [333, 169] width 11 height 11
click at [381, 34] on span "Manage items" at bounding box center [366, 36] width 27 height 13
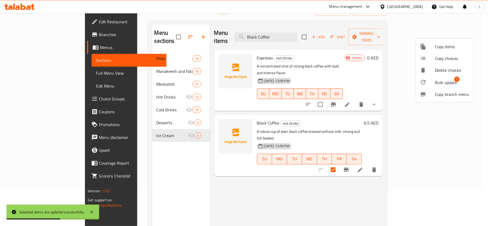
click at [450, 82] on span "Bulk update" at bounding box center [446, 82] width 22 height 6
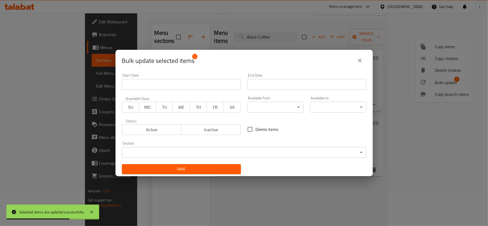
click at [217, 129] on span "Inactive" at bounding box center [211, 130] width 55 height 8
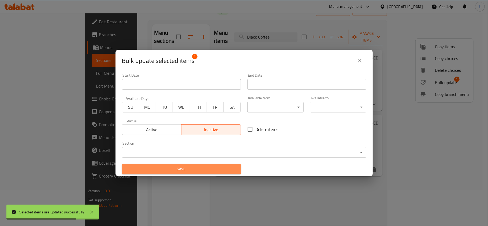
click at [230, 170] on span "Save" at bounding box center [181, 169] width 111 height 7
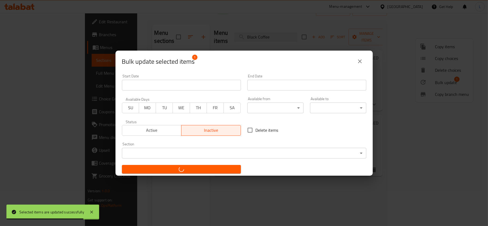
checkbox input "false"
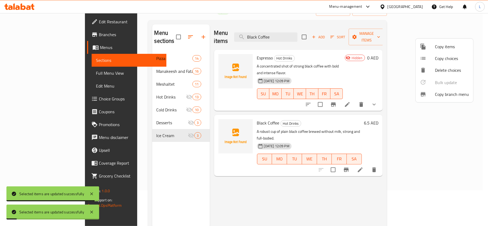
click at [281, 34] on div at bounding box center [244, 113] width 488 height 226
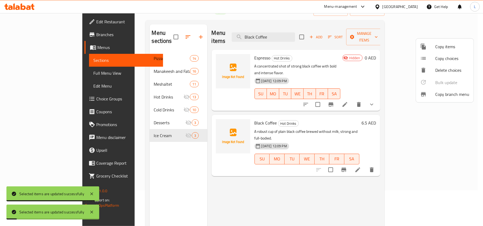
click at [281, 34] on input "Black Coffee" at bounding box center [263, 36] width 63 height 9
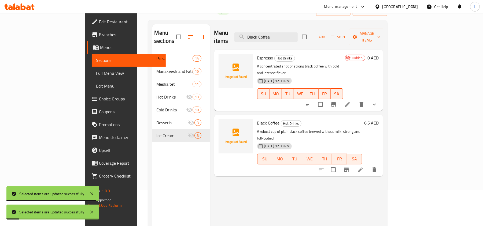
click at [281, 34] on input "Black Coffee" at bounding box center [265, 36] width 63 height 9
paste input "Café Latt"
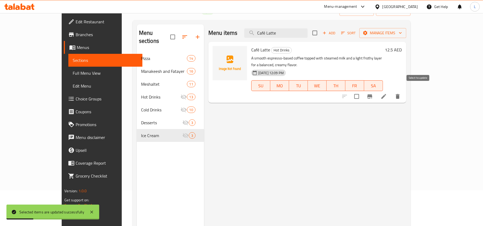
type input "Café Latte"
click at [362, 91] on input "checkbox" at bounding box center [356, 96] width 11 height 11
checkbox input "true"
click at [402, 34] on span "Manage items" at bounding box center [383, 33] width 38 height 7
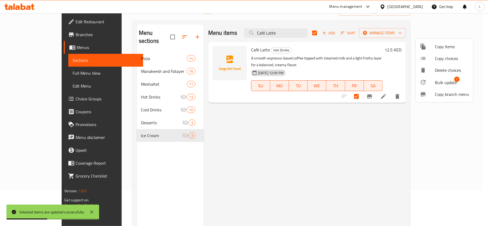
click at [442, 80] on span "Bulk update" at bounding box center [446, 82] width 22 height 6
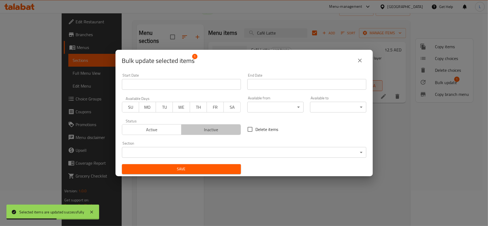
click at [216, 129] on span "Inactive" at bounding box center [211, 130] width 55 height 8
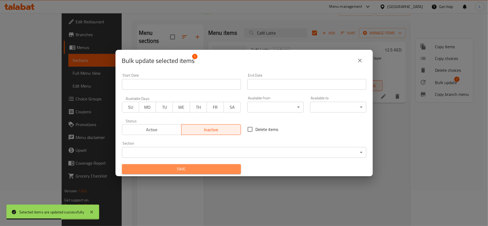
click at [216, 167] on span "Save" at bounding box center [181, 169] width 111 height 7
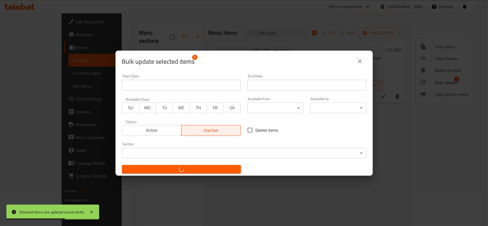
checkbox input "false"
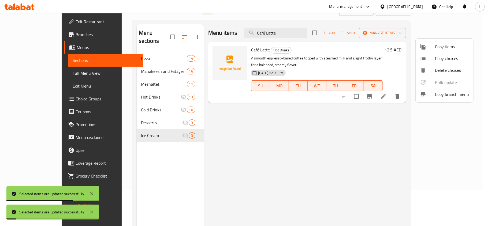
click at [300, 32] on div at bounding box center [244, 113] width 488 height 226
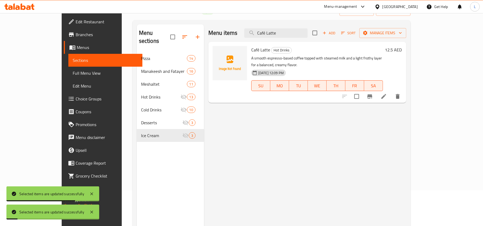
click at [300, 32] on input "Café Latte" at bounding box center [275, 32] width 63 height 9
paste input "Juices"
type input "Juices"
click at [350, 91] on input "checkbox" at bounding box center [343, 96] width 11 height 11
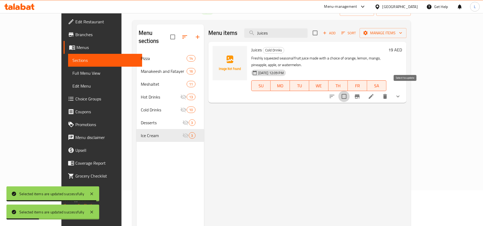
checkbox input "true"
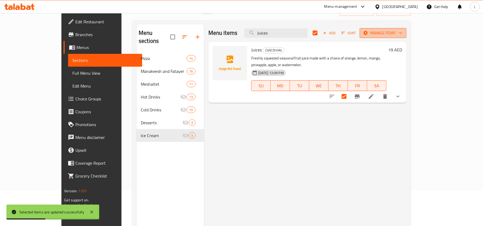
click at [402, 33] on span "Manage items" at bounding box center [383, 33] width 38 height 7
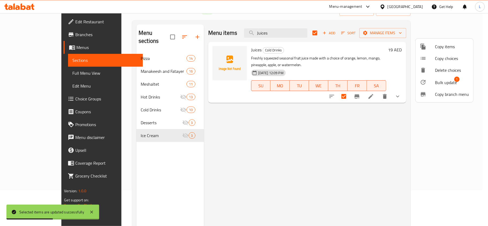
click at [450, 79] on span "Bulk update" at bounding box center [446, 82] width 22 height 6
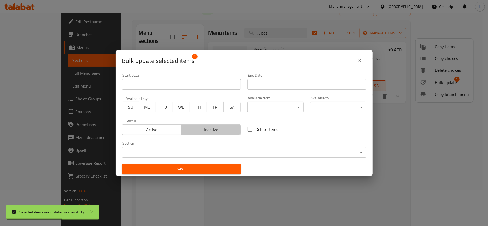
click at [217, 127] on span "Inactive" at bounding box center [211, 130] width 55 height 8
click at [224, 174] on div "Save" at bounding box center [182, 169] width 126 height 16
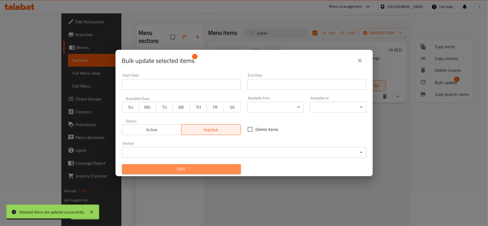
click at [221, 170] on span "Save" at bounding box center [181, 169] width 111 height 7
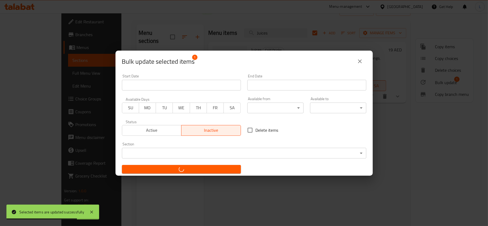
checkbox input "false"
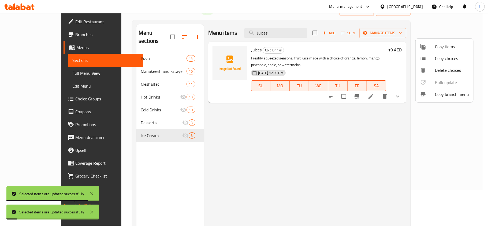
click at [288, 35] on div at bounding box center [244, 113] width 488 height 226
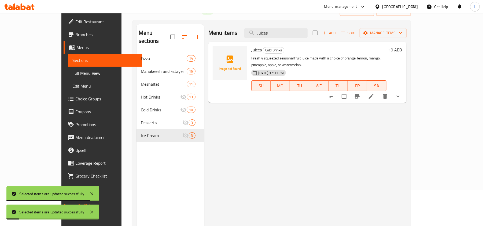
click at [288, 35] on input "Juices" at bounding box center [275, 32] width 63 height 9
paste input "Kiwi Juice"
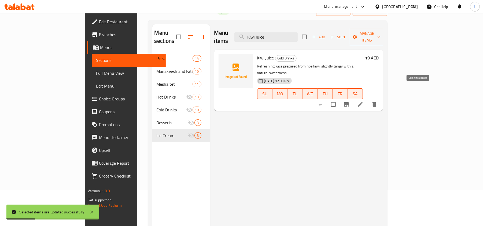
type input "Kiwi Juice"
click at [339, 99] on input "checkbox" at bounding box center [333, 104] width 11 height 11
checkbox input "true"
click at [385, 29] on button "Manage items" at bounding box center [367, 37] width 36 height 17
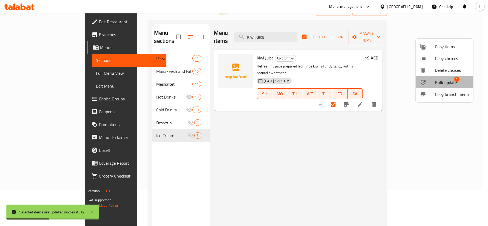
click at [454, 81] on span "Bulk update" at bounding box center [446, 82] width 22 height 6
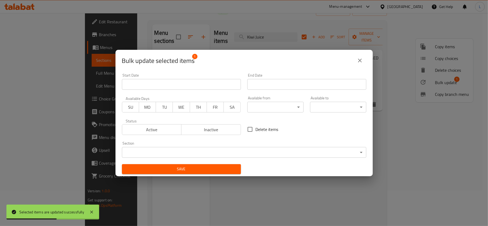
click at [228, 127] on span "Inactive" at bounding box center [211, 130] width 55 height 8
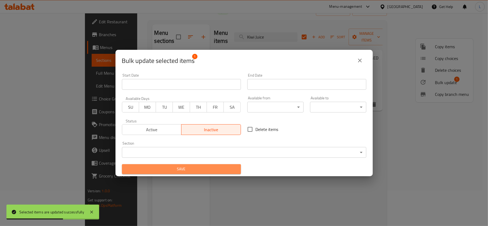
click at [227, 168] on span "Save" at bounding box center [181, 169] width 111 height 7
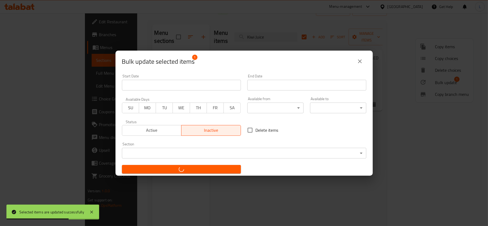
checkbox input "false"
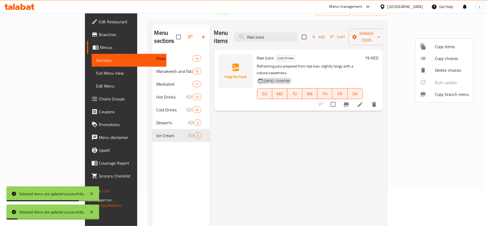
click at [291, 32] on div at bounding box center [244, 113] width 488 height 226
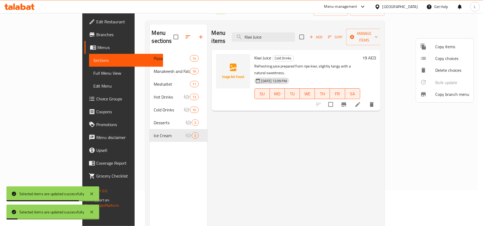
click at [291, 32] on input "Kiwi Juice" at bounding box center [263, 36] width 63 height 9
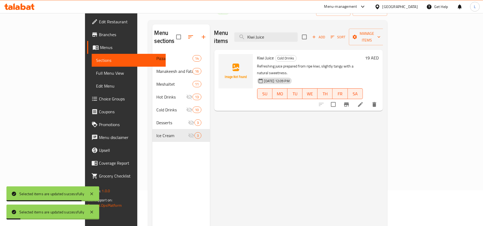
click at [291, 32] on input "Kiwi Juice" at bounding box center [265, 36] width 63 height 9
paste input "Milk Shak"
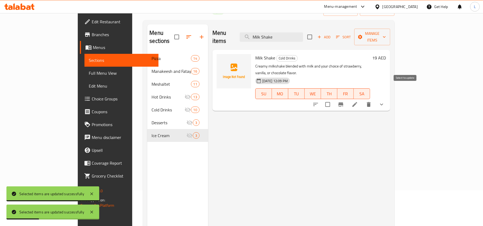
type input "Milk Shake"
click at [333, 99] on input "checkbox" at bounding box center [327, 104] width 11 height 11
checkbox input "true"
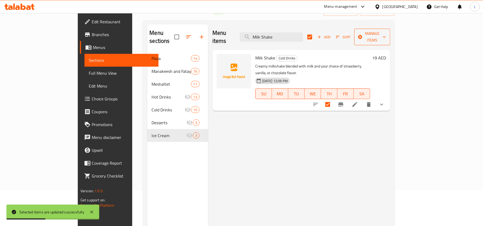
click at [386, 34] on span "Manage items" at bounding box center [372, 36] width 27 height 13
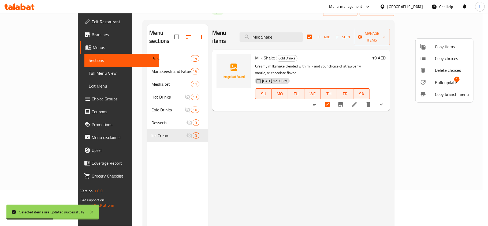
click at [449, 80] on span "Bulk update" at bounding box center [446, 82] width 22 height 6
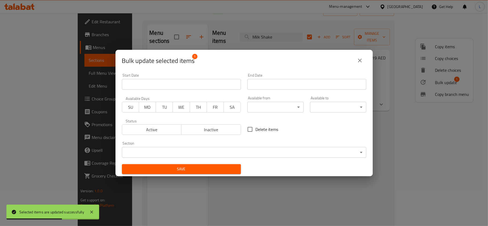
click at [213, 128] on span "Inactive" at bounding box center [211, 130] width 55 height 8
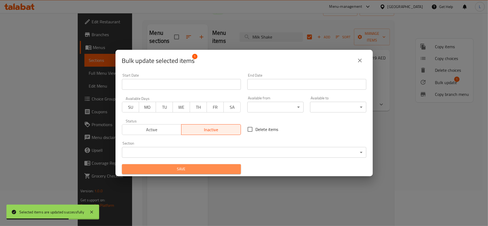
click at [215, 170] on span "Save" at bounding box center [181, 169] width 111 height 7
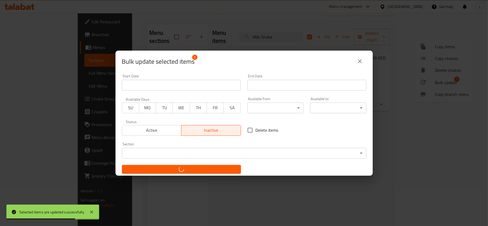
checkbox input "false"
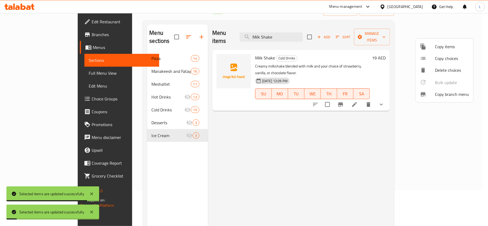
click at [293, 32] on div at bounding box center [244, 113] width 488 height 226
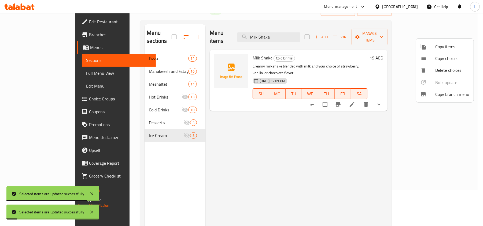
click at [293, 32] on input "Milk Shake" at bounding box center [268, 36] width 63 height 9
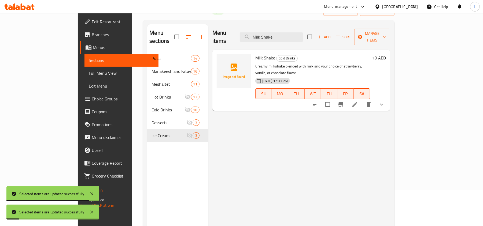
click at [293, 32] on input "Milk Shake" at bounding box center [271, 36] width 63 height 9
paste input "Strawberry Banana with Milk"
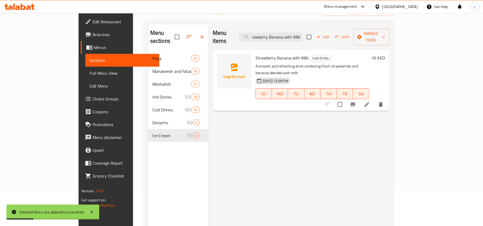
type input "Strawberry Banana with Milk"
click at [345, 99] on input "checkbox" at bounding box center [339, 104] width 11 height 11
checkbox input "true"
click at [385, 36] on span "Manage items" at bounding box center [371, 36] width 27 height 13
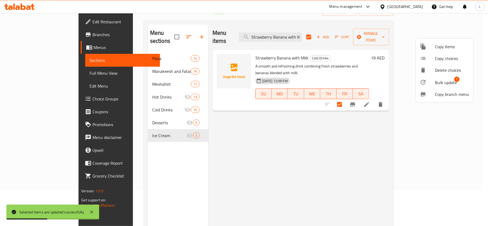
click at [457, 85] on span "Bulk update 1" at bounding box center [452, 82] width 34 height 7
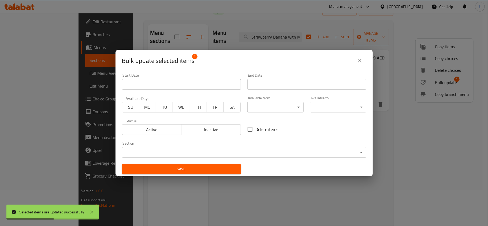
click at [214, 127] on span "Inactive" at bounding box center [211, 130] width 55 height 8
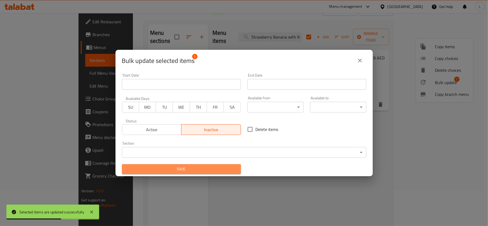
click at [224, 171] on span "Save" at bounding box center [181, 169] width 111 height 7
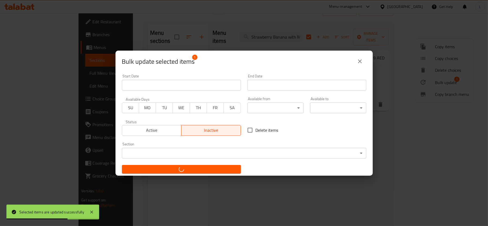
checkbox input "false"
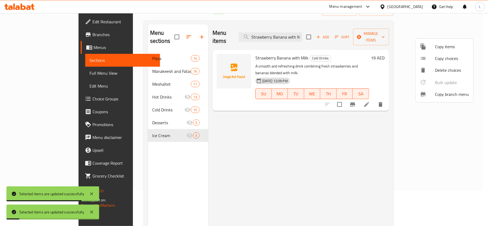
click at [286, 31] on div at bounding box center [244, 113] width 488 height 226
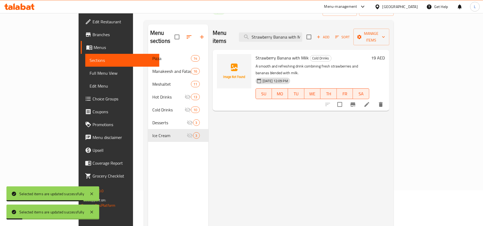
click at [286, 32] on input "Strawberry Banana with Milk" at bounding box center [270, 36] width 63 height 9
paste input "Avocado Banana with Honey"
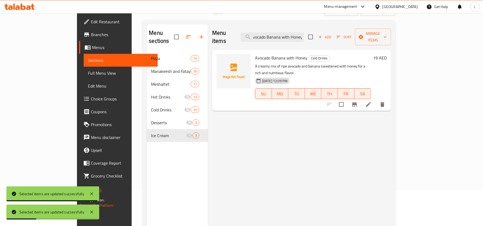
type input "Avocado Banana with Honey"
click at [347, 99] on input "checkbox" at bounding box center [341, 104] width 11 height 11
checkbox input "true"
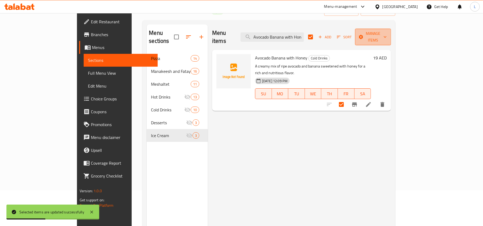
click at [387, 33] on span "Manage items" at bounding box center [372, 36] width 27 height 13
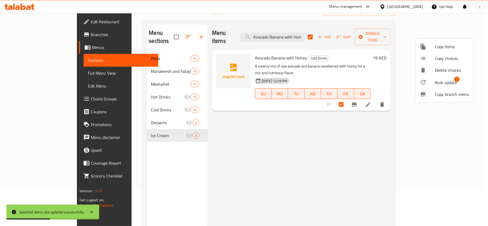
click at [445, 81] on span "Bulk update" at bounding box center [446, 82] width 22 height 6
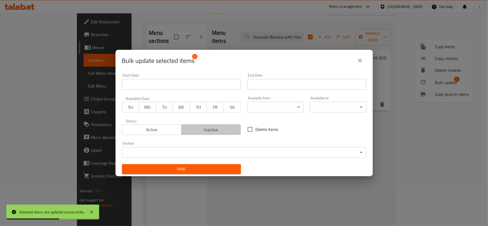
click at [220, 127] on span "Inactive" at bounding box center [211, 130] width 55 height 8
click at [220, 175] on div "Save" at bounding box center [182, 169] width 126 height 16
click at [218, 171] on span "Save" at bounding box center [181, 169] width 111 height 7
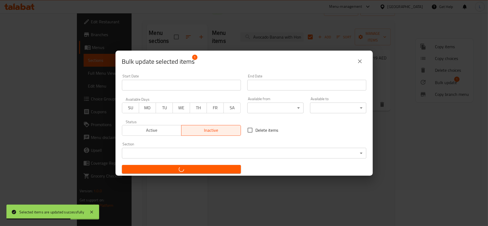
checkbox input "false"
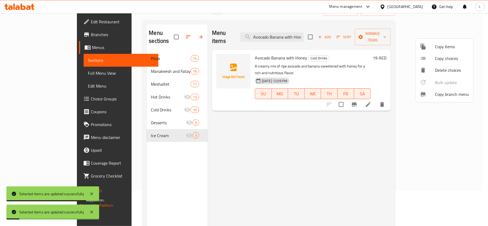
click at [286, 35] on div at bounding box center [244, 113] width 488 height 226
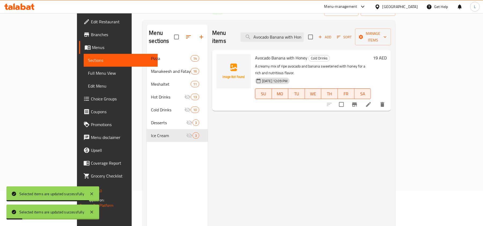
click at [286, 35] on input "Avocado Banana with Honey" at bounding box center [272, 36] width 63 height 9
paste input "Mix Fruit Juice Coctail"
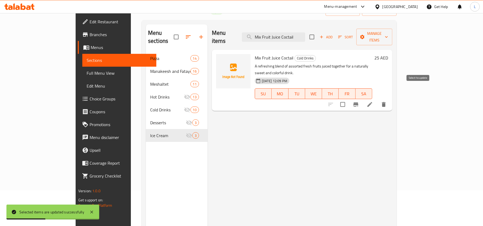
type input "Mix Fruit Juice Coctail"
click at [348, 99] on input "checkbox" at bounding box center [342, 104] width 11 height 11
checkbox input "true"
click at [388, 33] on span "Manage items" at bounding box center [374, 36] width 27 height 13
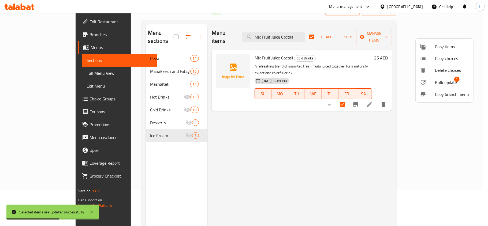
click at [448, 79] on span "Bulk update" at bounding box center [446, 82] width 22 height 6
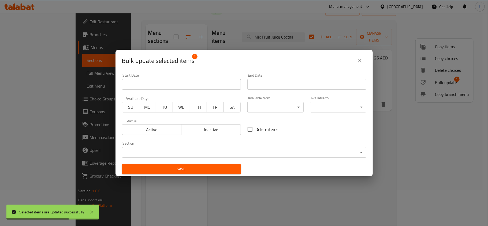
click at [214, 126] on span "Inactive" at bounding box center [211, 130] width 55 height 8
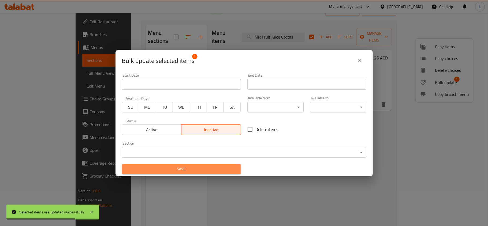
click at [217, 171] on span "Save" at bounding box center [181, 169] width 111 height 7
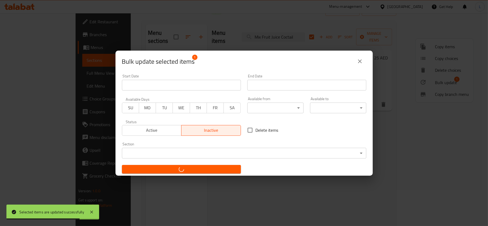
checkbox input "false"
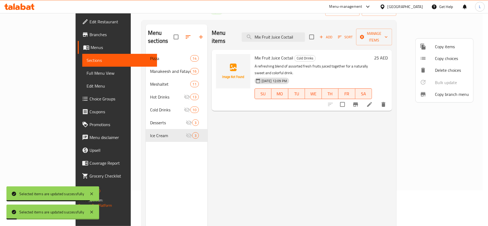
click at [293, 34] on div at bounding box center [244, 113] width 488 height 226
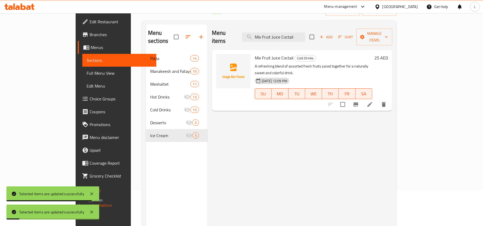
click at [293, 34] on input "Mix Fruit Juice Coctail" at bounding box center [273, 36] width 63 height 9
paste input "Lemon with Mint"
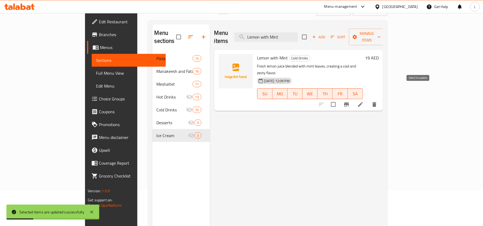
type input "Lemon with Mint"
click at [339, 99] on input "checkbox" at bounding box center [333, 104] width 11 height 11
checkbox input "true"
click at [381, 36] on span "Manage items" at bounding box center [366, 36] width 27 height 13
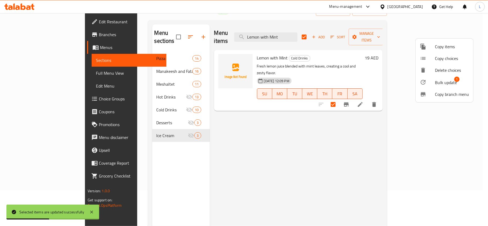
click at [450, 82] on span "Bulk update" at bounding box center [446, 82] width 22 height 6
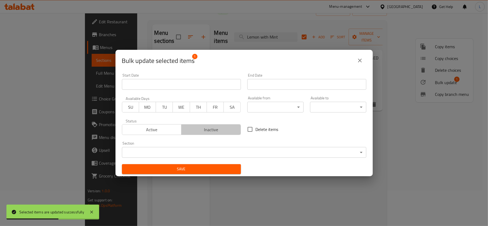
click at [215, 128] on span "Inactive" at bounding box center [211, 130] width 55 height 8
click at [222, 168] on span "Save" at bounding box center [181, 169] width 111 height 7
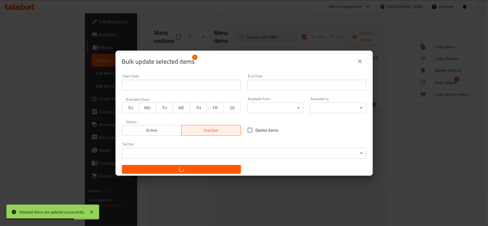
checkbox input "false"
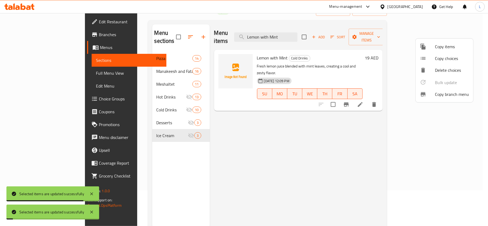
click at [296, 31] on div at bounding box center [244, 113] width 488 height 226
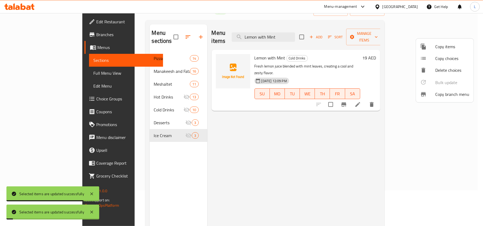
click at [295, 32] on input "Lemon with Mint" at bounding box center [263, 36] width 63 height 9
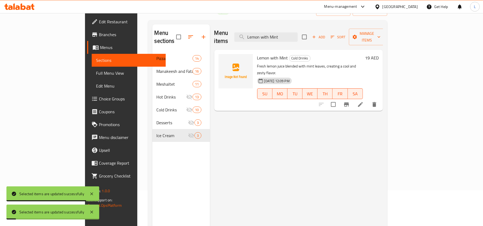
click at [296, 32] on input "Lemon with Mint" at bounding box center [265, 36] width 63 height 9
paste input "Kiwi"
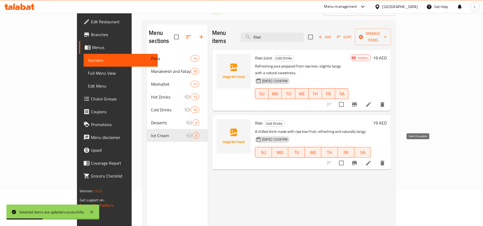
type input "Kiwi"
click at [347, 158] on input "checkbox" at bounding box center [341, 163] width 11 height 11
click at [387, 32] on span "Manage items" at bounding box center [372, 36] width 27 height 13
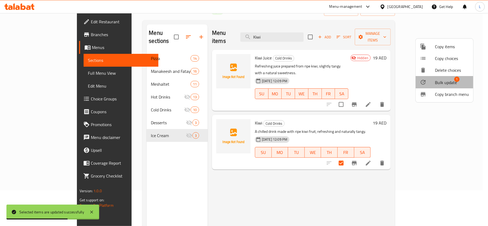
click at [447, 80] on span "Bulk update" at bounding box center [446, 82] width 22 height 6
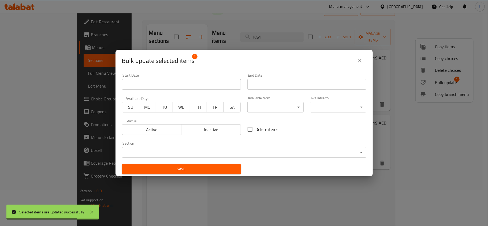
click at [224, 131] on span "Inactive" at bounding box center [211, 130] width 55 height 8
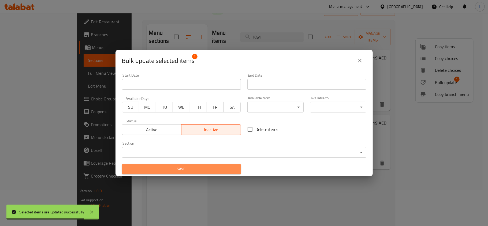
click at [221, 171] on span "Save" at bounding box center [181, 169] width 111 height 7
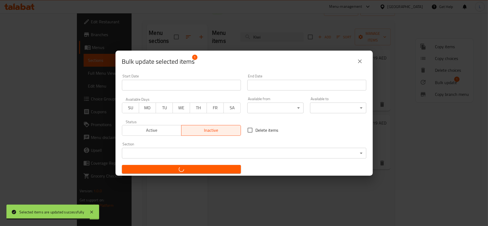
checkbox input "false"
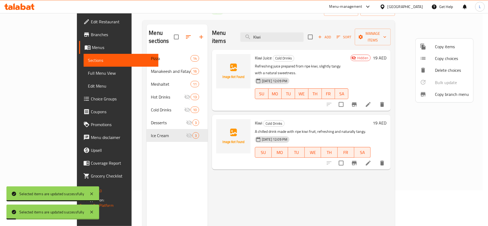
click at [282, 30] on div at bounding box center [244, 113] width 488 height 226
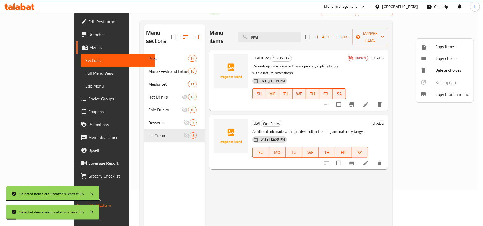
click at [282, 32] on input "Kiwi" at bounding box center [269, 36] width 63 height 9
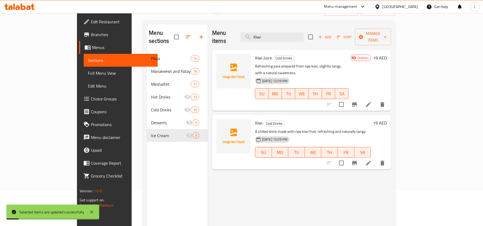
click at [282, 32] on input "Kiwi" at bounding box center [272, 36] width 63 height 9
paste input "Softdrinks"
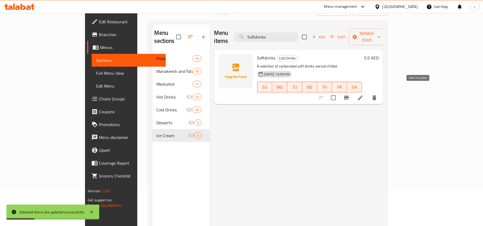
type input "Softdrinks"
click at [339, 92] on input "checkbox" at bounding box center [333, 97] width 11 height 11
checkbox input "true"
click at [381, 33] on span "Manage items" at bounding box center [366, 36] width 27 height 13
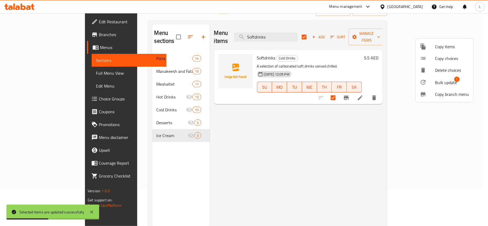
click at [449, 80] on span "Bulk update" at bounding box center [446, 82] width 22 height 6
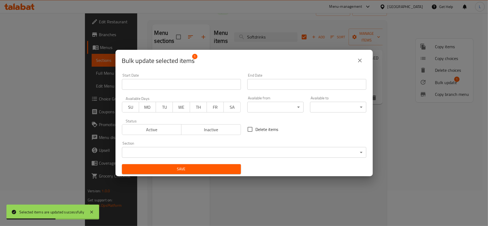
click at [220, 128] on span "Inactive" at bounding box center [211, 130] width 55 height 8
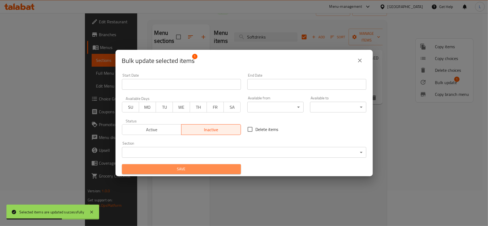
click at [225, 169] on span "Save" at bounding box center [181, 169] width 111 height 7
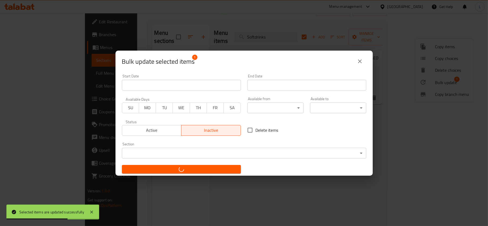
checkbox input "false"
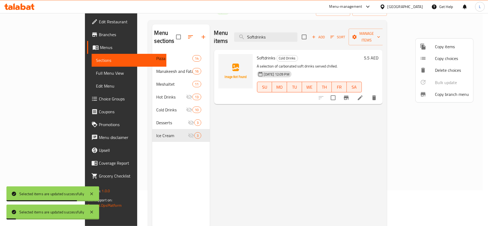
click at [289, 32] on div at bounding box center [244, 113] width 488 height 226
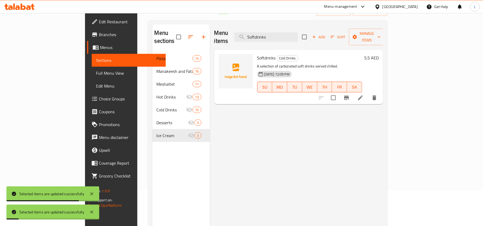
click at [289, 32] on input "Softdrinks" at bounding box center [265, 36] width 63 height 9
paste input "Water Small"
type input "Water Small"
click at [339, 92] on input "checkbox" at bounding box center [333, 97] width 11 height 11
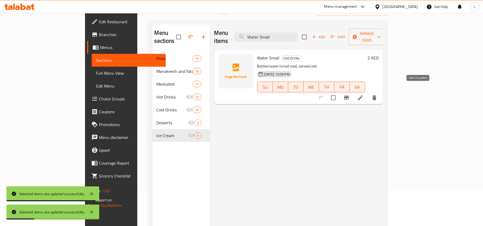
checkbox input "true"
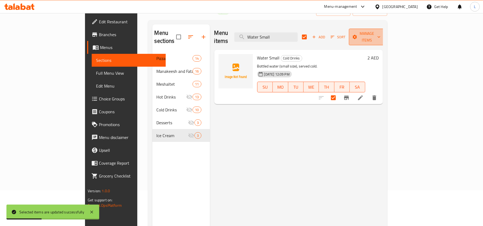
click at [381, 31] on span "Manage items" at bounding box center [366, 36] width 27 height 13
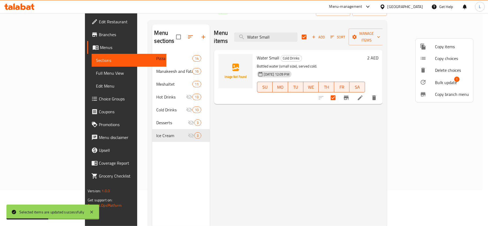
click at [459, 82] on span "Bulk update 1" at bounding box center [452, 82] width 34 height 7
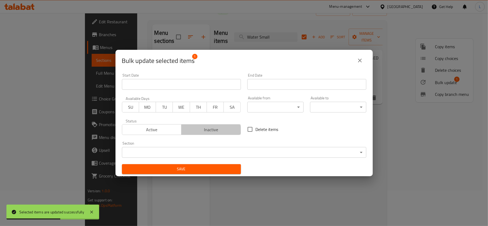
click at [209, 131] on span "Inactive" at bounding box center [211, 130] width 55 height 8
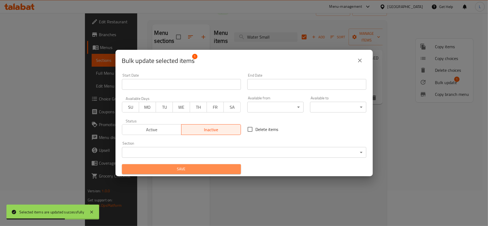
drag, startPoint x: 226, startPoint y: 167, endPoint x: 191, endPoint y: 8, distance: 162.9
click at [225, 166] on span "Save" at bounding box center [181, 169] width 111 height 7
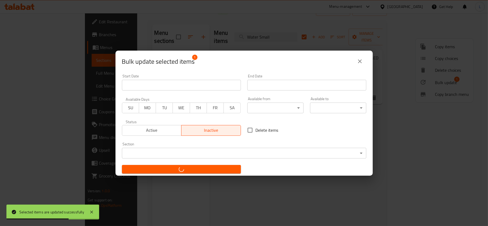
checkbox input "false"
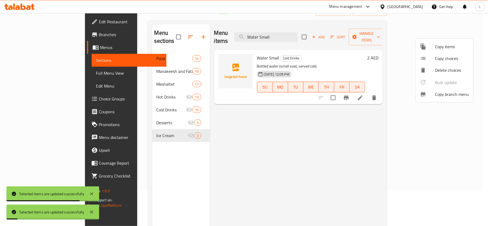
click at [293, 29] on div at bounding box center [244, 113] width 488 height 226
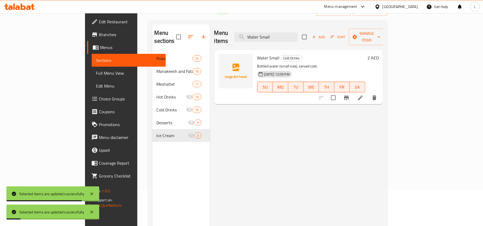
click at [293, 32] on input "Water Small" at bounding box center [265, 36] width 63 height 9
paste input "ffle with Ice Cream"
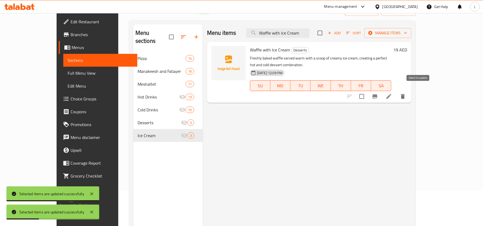
type input "Waffle with Ice Cream"
click at [367, 91] on input "checkbox" at bounding box center [361, 96] width 11 height 11
checkbox input "true"
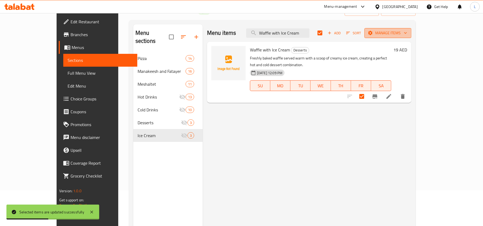
click at [407, 34] on span "Manage items" at bounding box center [388, 33] width 38 height 7
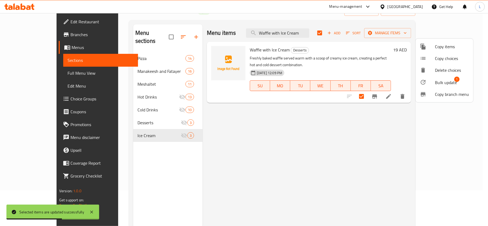
click at [441, 83] on span "Bulk update" at bounding box center [446, 82] width 22 height 6
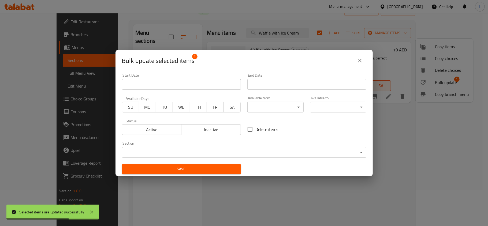
click at [224, 128] on span "Inactive" at bounding box center [211, 130] width 55 height 8
click at [221, 169] on span "Save" at bounding box center [181, 169] width 111 height 7
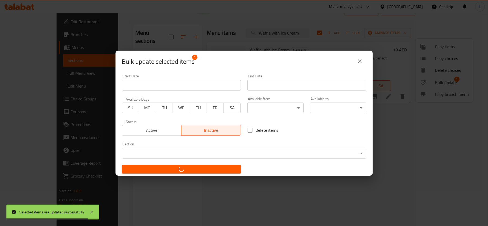
checkbox input "false"
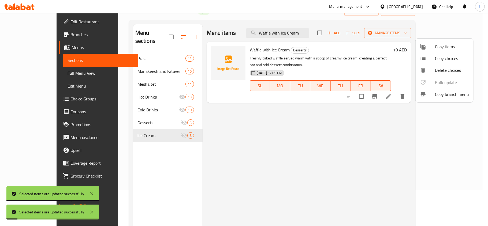
click at [294, 40] on div at bounding box center [244, 113] width 488 height 226
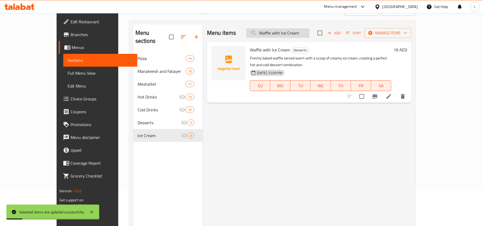
click at [292, 30] on input "Waffle with Ice Cream" at bounding box center [277, 32] width 63 height 9
click at [301, 33] on input "Waffle with Ice Cream" at bounding box center [277, 32] width 63 height 9
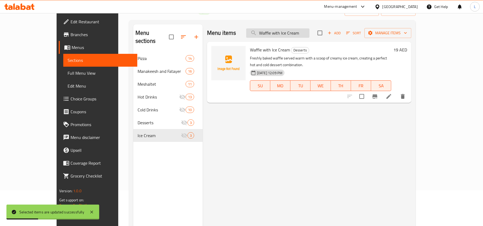
paste input "Chocolate Waffle"
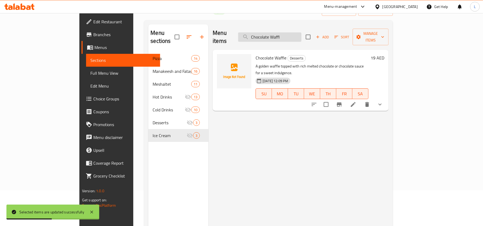
click at [301, 33] on input "Chocolate Waffl" at bounding box center [269, 36] width 63 height 9
paste input "e"
type input "Chocolate Waffle"
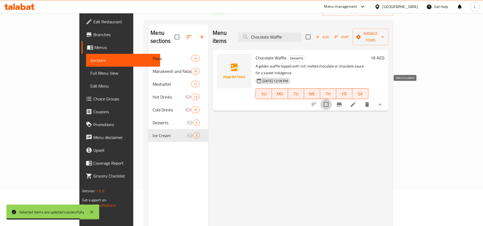
click at [332, 99] on input "checkbox" at bounding box center [326, 104] width 11 height 11
checkbox input "true"
click at [384, 36] on span "Manage items" at bounding box center [370, 36] width 27 height 13
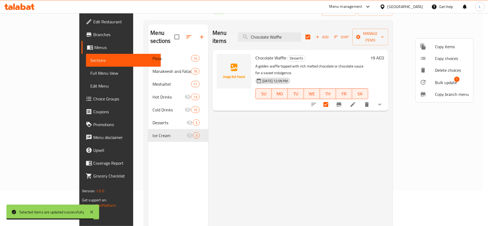
click at [455, 80] on span "1" at bounding box center [457, 79] width 5 height 5
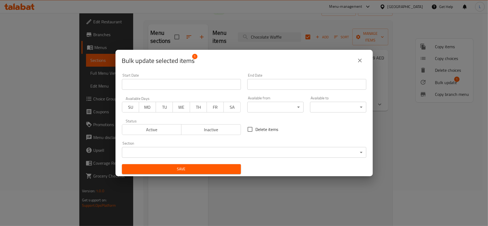
click at [224, 129] on span "Inactive" at bounding box center [211, 130] width 55 height 8
click at [213, 172] on span "Save" at bounding box center [181, 169] width 111 height 7
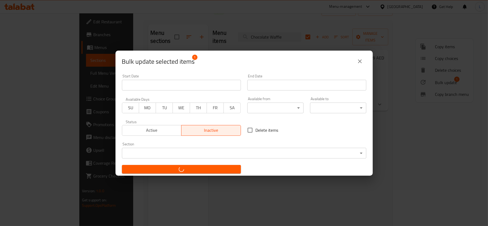
checkbox input "false"
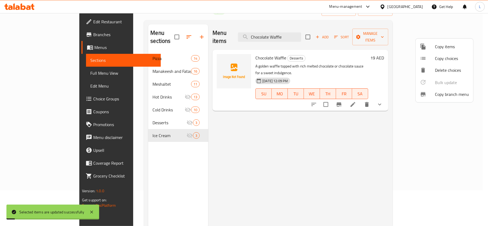
click at [286, 37] on div at bounding box center [244, 113] width 488 height 226
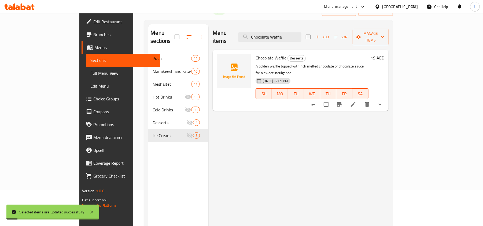
click at [286, 37] on input "Chocolate Waffle" at bounding box center [269, 36] width 63 height 9
paste input "Waffle with Ice Cream"
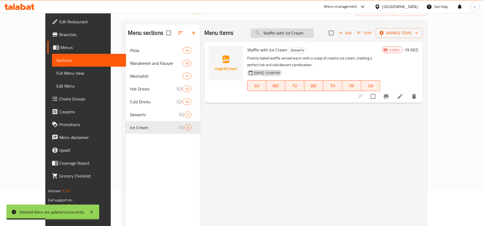
click at [295, 35] on input "Waffle with Ice Cream" at bounding box center [282, 32] width 63 height 9
paste input "Fruit"
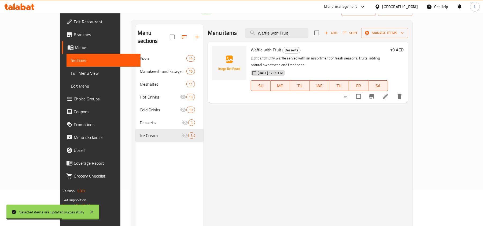
type input "Waffle with Fruit"
click at [364, 91] on input "checkbox" at bounding box center [358, 96] width 11 height 11
checkbox input "true"
click at [404, 34] on span "Manage items" at bounding box center [385, 33] width 38 height 7
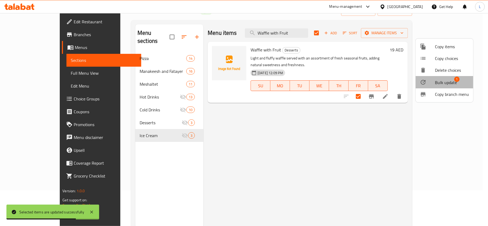
click at [453, 83] on span "Bulk update" at bounding box center [446, 82] width 22 height 6
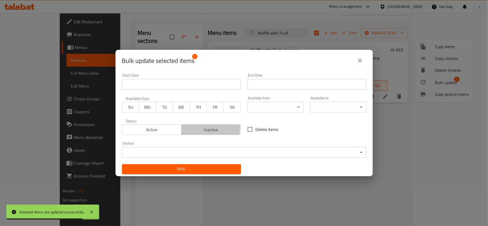
click at [209, 128] on span "Inactive" at bounding box center [211, 130] width 55 height 8
click at [213, 173] on button "Save" at bounding box center [181, 169] width 119 height 10
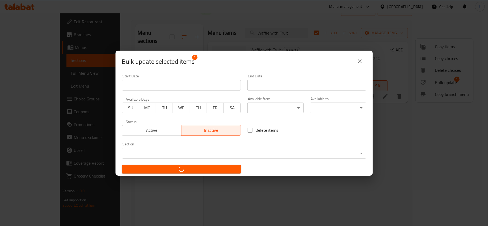
checkbox input "false"
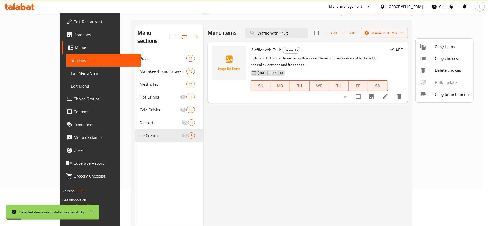
click at [298, 36] on div at bounding box center [244, 113] width 488 height 226
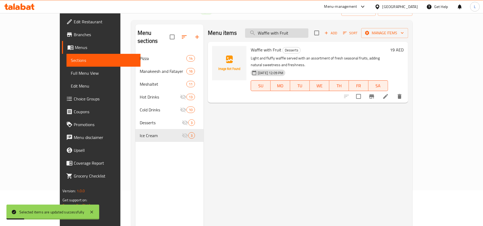
click at [298, 36] on input "Waffle with Fruit" at bounding box center [276, 32] width 63 height 9
paste input "Ice Cream"
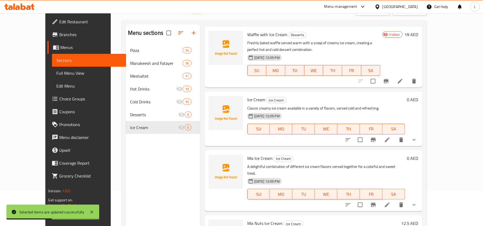
scroll to position [28, 0]
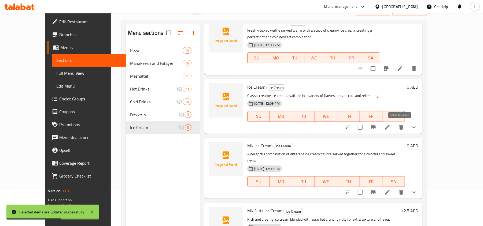
type input "Ice Cream"
click at [366, 128] on input "checkbox" at bounding box center [360, 127] width 11 height 11
checkbox input "true"
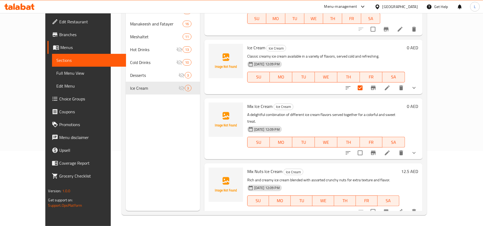
scroll to position [75, 0]
click at [366, 148] on input "checkbox" at bounding box center [360, 153] width 11 height 11
checkbox input "true"
click at [379, 206] on input "checkbox" at bounding box center [372, 211] width 11 height 11
checkbox input "true"
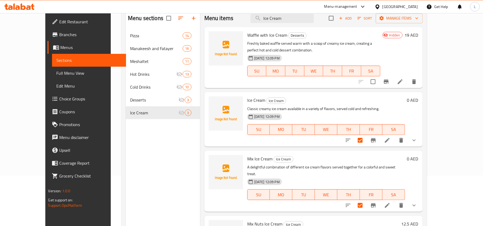
scroll to position [4, 0]
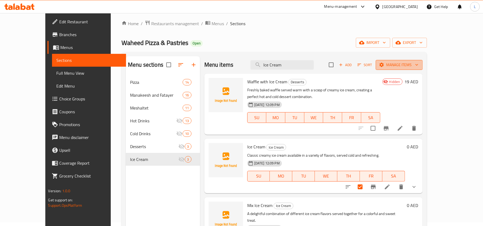
click at [418, 62] on span "Manage items" at bounding box center [399, 65] width 38 height 7
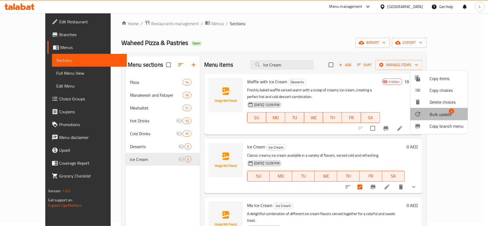
click at [444, 117] on span "Bulk update" at bounding box center [441, 114] width 22 height 6
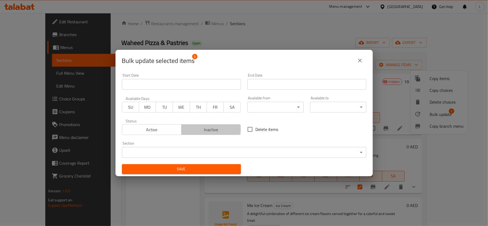
click at [209, 129] on span "Inactive" at bounding box center [211, 130] width 55 height 8
click at [218, 167] on span "Save" at bounding box center [181, 169] width 111 height 7
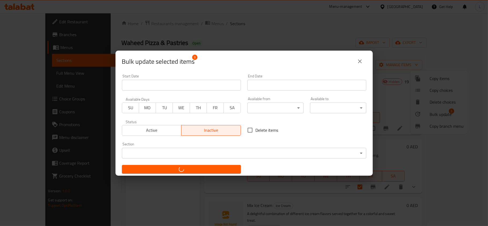
checkbox input "false"
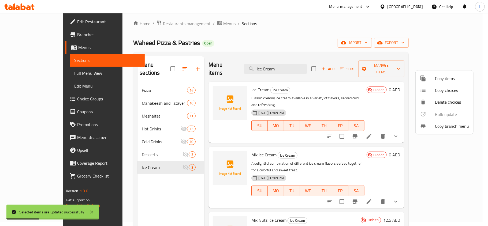
click at [26, 75] on div at bounding box center [244, 113] width 488 height 226
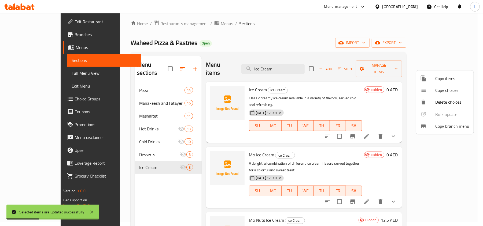
drag, startPoint x: 26, startPoint y: 75, endPoint x: 44, endPoint y: 2, distance: 75.9
click at [72, 75] on span "Full Menu View" at bounding box center [104, 73] width 65 height 6
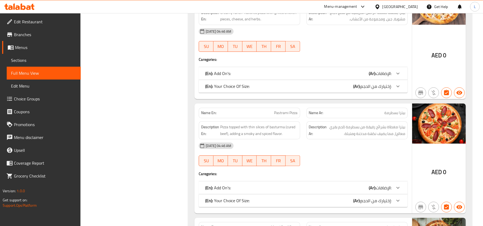
scroll to position [846, 0]
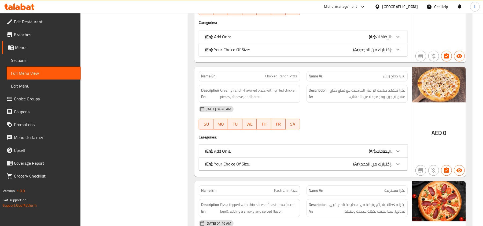
click at [28, 36] on span "Branches" at bounding box center [45, 34] width 62 height 6
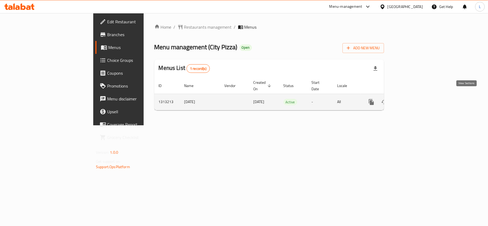
click at [414, 99] on icon "enhanced table" at bounding box center [410, 102] width 6 height 6
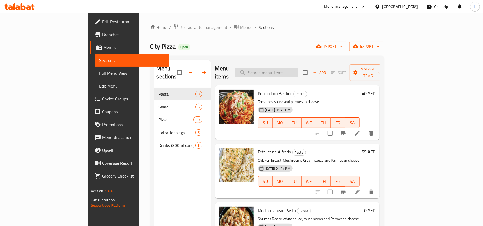
click at [299, 70] on input "search" at bounding box center [266, 72] width 63 height 9
paste input "House [PERSON_NAME]"
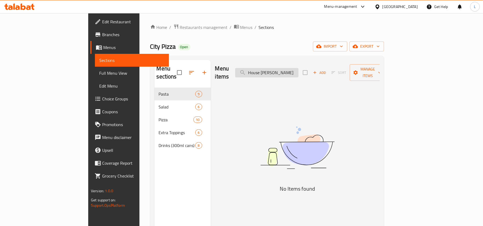
click at [281, 68] on input "House [PERSON_NAME]" at bounding box center [266, 72] width 63 height 9
type input "House [PERSON_NAME]"
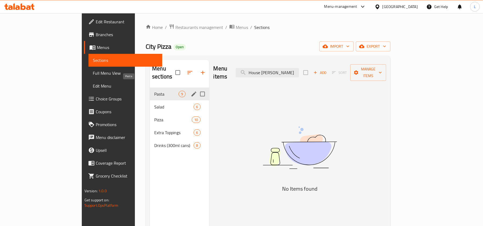
click at [154, 91] on span "Pasta" at bounding box center [166, 94] width 24 height 6
click at [154, 104] on span "Salad" at bounding box center [166, 107] width 24 height 6
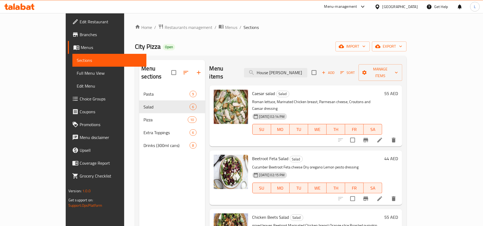
drag, startPoint x: 299, startPoint y: 70, endPoint x: 219, endPoint y: 67, distance: 80.3
click at [219, 67] on div "Menu items House [PERSON_NAME] Add Sort Manage items" at bounding box center [305, 72] width 193 height 25
click at [165, 29] on span "Restaurants management" at bounding box center [189, 27] width 48 height 6
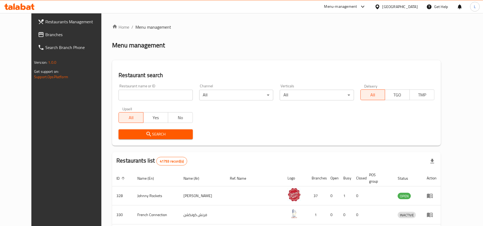
click at [402, 6] on div "[GEOGRAPHIC_DATA]" at bounding box center [399, 7] width 35 height 6
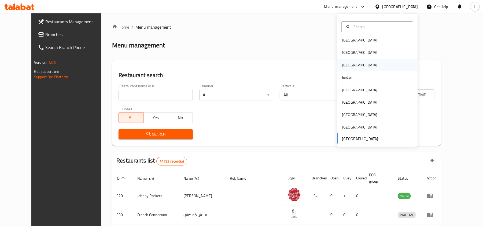
scroll to position [3, 0]
click at [342, 51] on div "[GEOGRAPHIC_DATA]" at bounding box center [359, 52] width 35 height 6
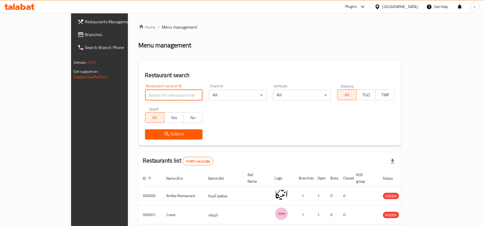
click at [145, 93] on input "search" at bounding box center [174, 95] width 58 height 11
paste input "697975"
type input "697975"
click button "Search" at bounding box center [174, 135] width 58 height 10
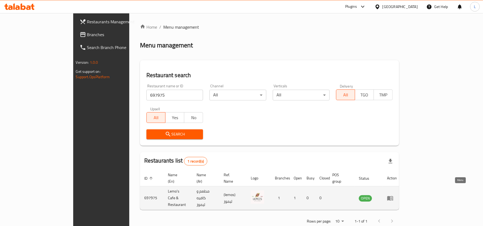
click at [397, 195] on link "enhanced table" at bounding box center [392, 198] width 10 height 6
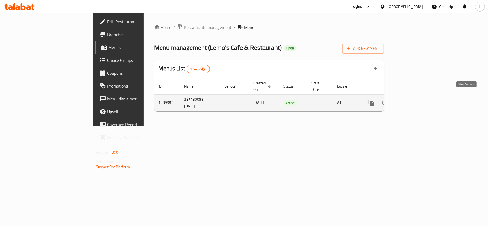
click at [414, 100] on icon "enhanced table" at bounding box center [410, 103] width 6 height 6
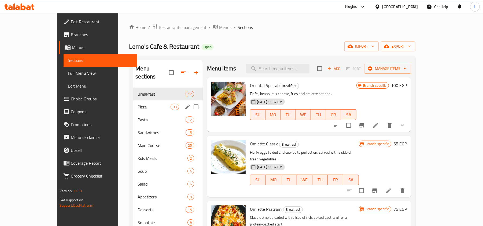
click at [150, 101] on div "Pizza 33" at bounding box center [167, 107] width 69 height 13
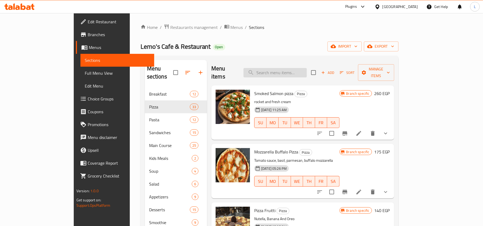
click at [297, 72] on input "search" at bounding box center [275, 72] width 63 height 9
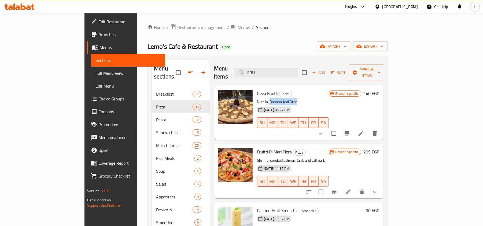
drag, startPoint x: 249, startPoint y: 95, endPoint x: 278, endPoint y: 93, distance: 28.5
click at [278, 99] on p "Nutella, Banana And Oreo" at bounding box center [293, 102] width 72 height 7
drag, startPoint x: 309, startPoint y: 67, endPoint x: 155, endPoint y: 76, distance: 154.8
click at [155, 76] on div "Menu sections Breakfast 12 Pizza 33 Pasta 12 Sandwiches 15 Main Course 25 Kids …" at bounding box center [268, 173] width 232 height 226
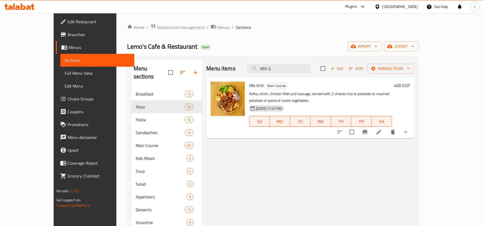
drag, startPoint x: 300, startPoint y: 70, endPoint x: 155, endPoint y: 72, distance: 144.8
click at [170, 77] on div "Menu sections Breakfast 12 Pizza 33 Pasta 12 Sandwiches 15 Main Course 25 Kids …" at bounding box center [272, 173] width 283 height 226
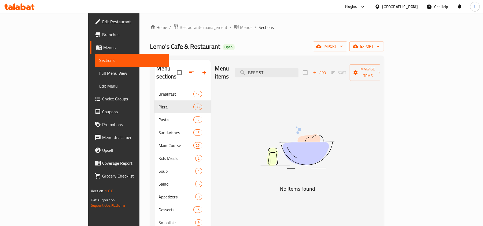
click at [186, 89] on div "Menu sections Breakfast 12 Pizza 33 Pasta 12 Sandwiches 15 Main Course 25 Kids …" at bounding box center [266, 173] width 225 height 226
paste input "[PERSON_NAME]"
drag, startPoint x: 301, startPoint y: 70, endPoint x: 168, endPoint y: 75, distance: 133.4
click at [172, 75] on div "Menu sections Breakfast 12 Pizza 33 Pasta 12 Sandwiches 15 Main Course 25 Kids …" at bounding box center [266, 173] width 225 height 226
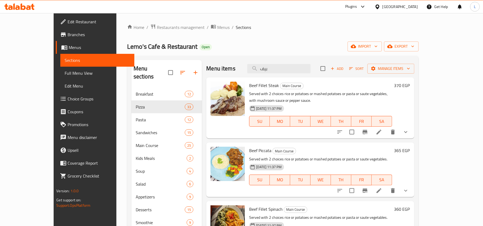
type input "بيف"
click at [157, 26] on span "Restaurants management" at bounding box center [181, 27] width 48 height 6
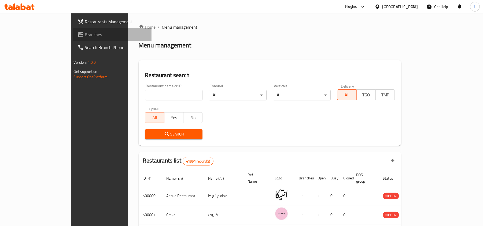
click at [85, 34] on span "Branches" at bounding box center [116, 34] width 62 height 6
